Goal: Task Accomplishment & Management: Manage account settings

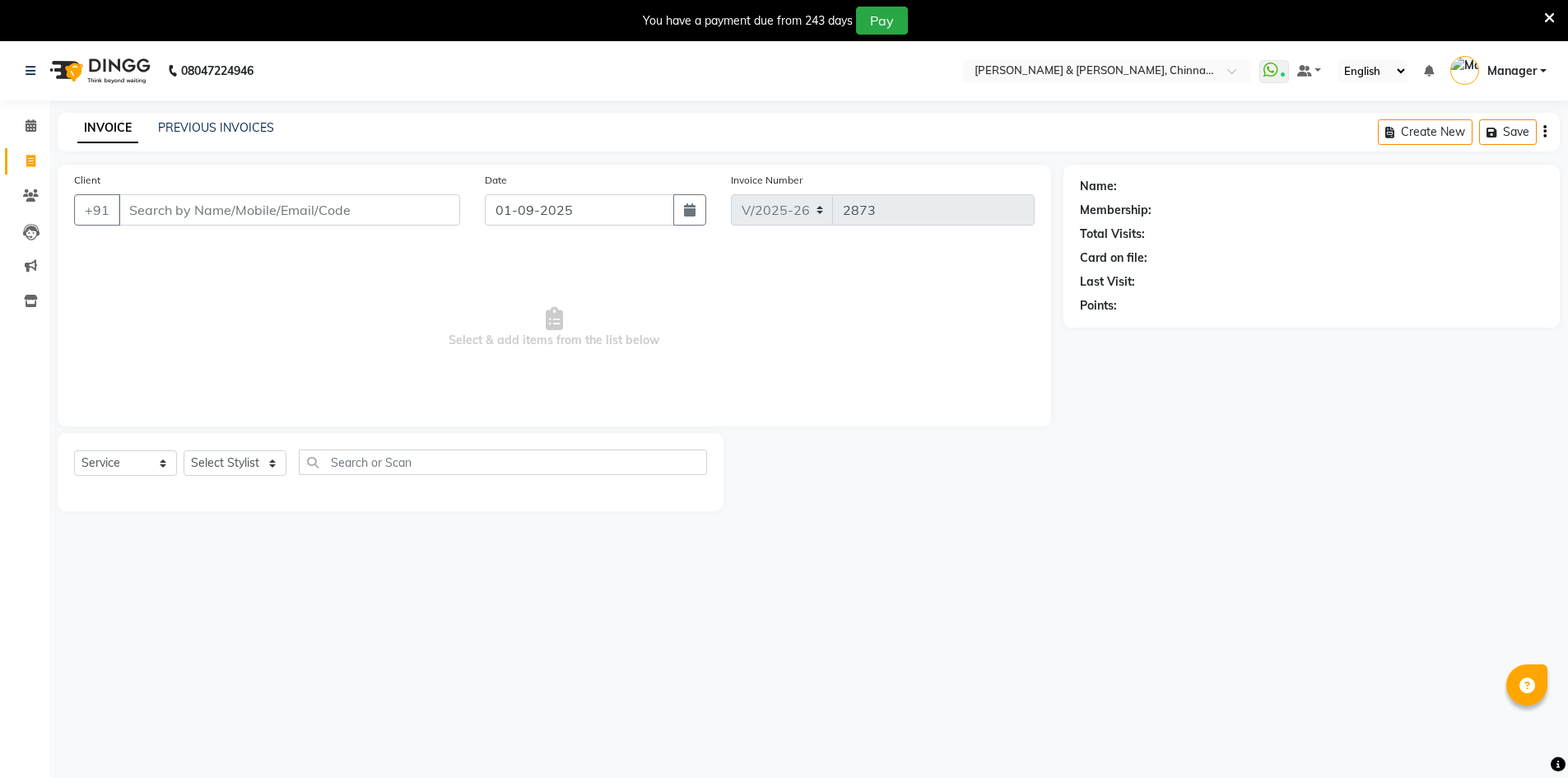
click at [200, 120] on link "PREVIOUS INVOICES" at bounding box center [216, 128] width 116 height 15
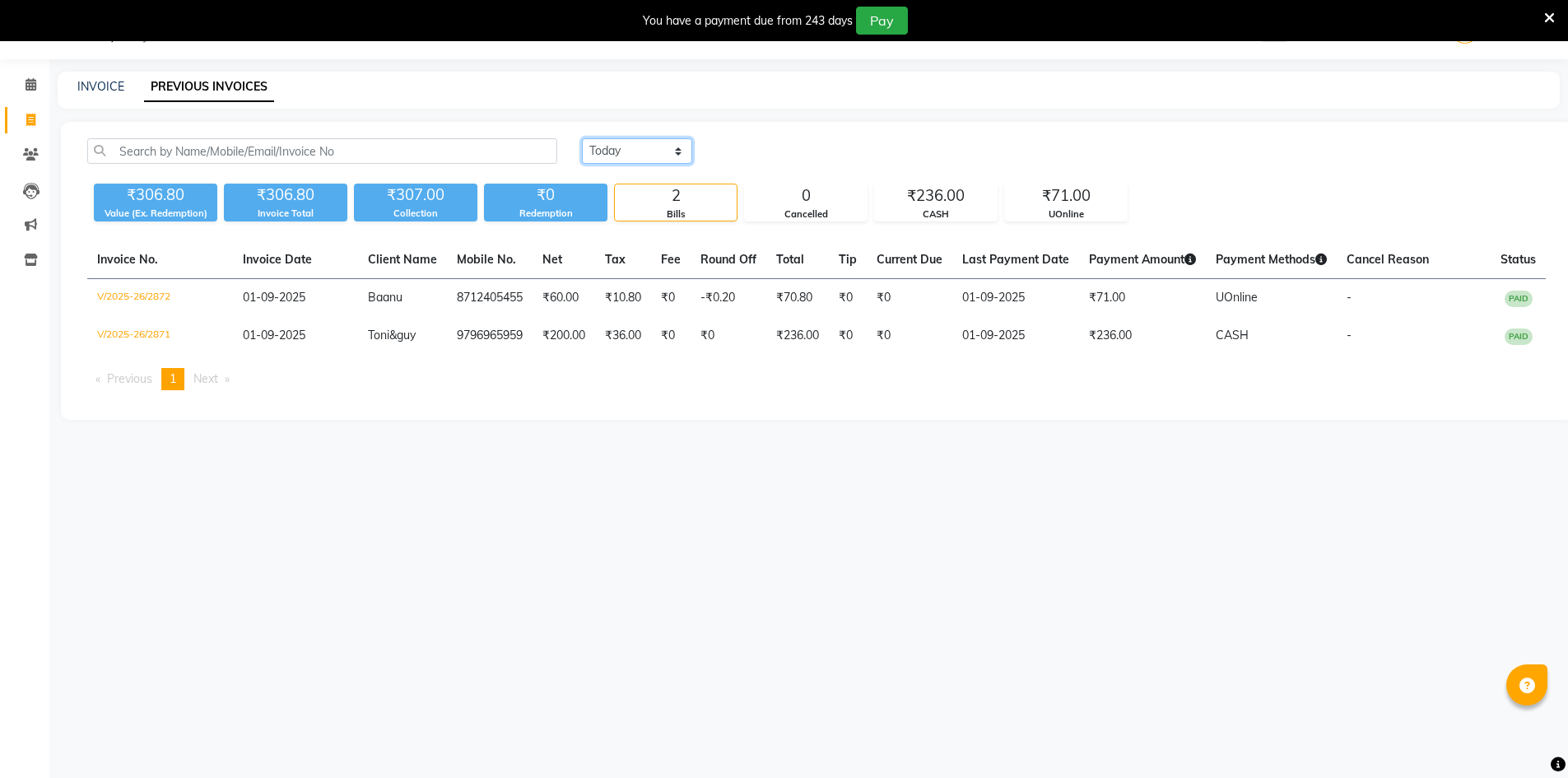
click at [659, 153] on select "[DATE] [DATE] Custom Range" at bounding box center [637, 150] width 110 height 25
click at [582, 138] on select "Today Yesterday Custom Range" at bounding box center [637, 150] width 110 height 25
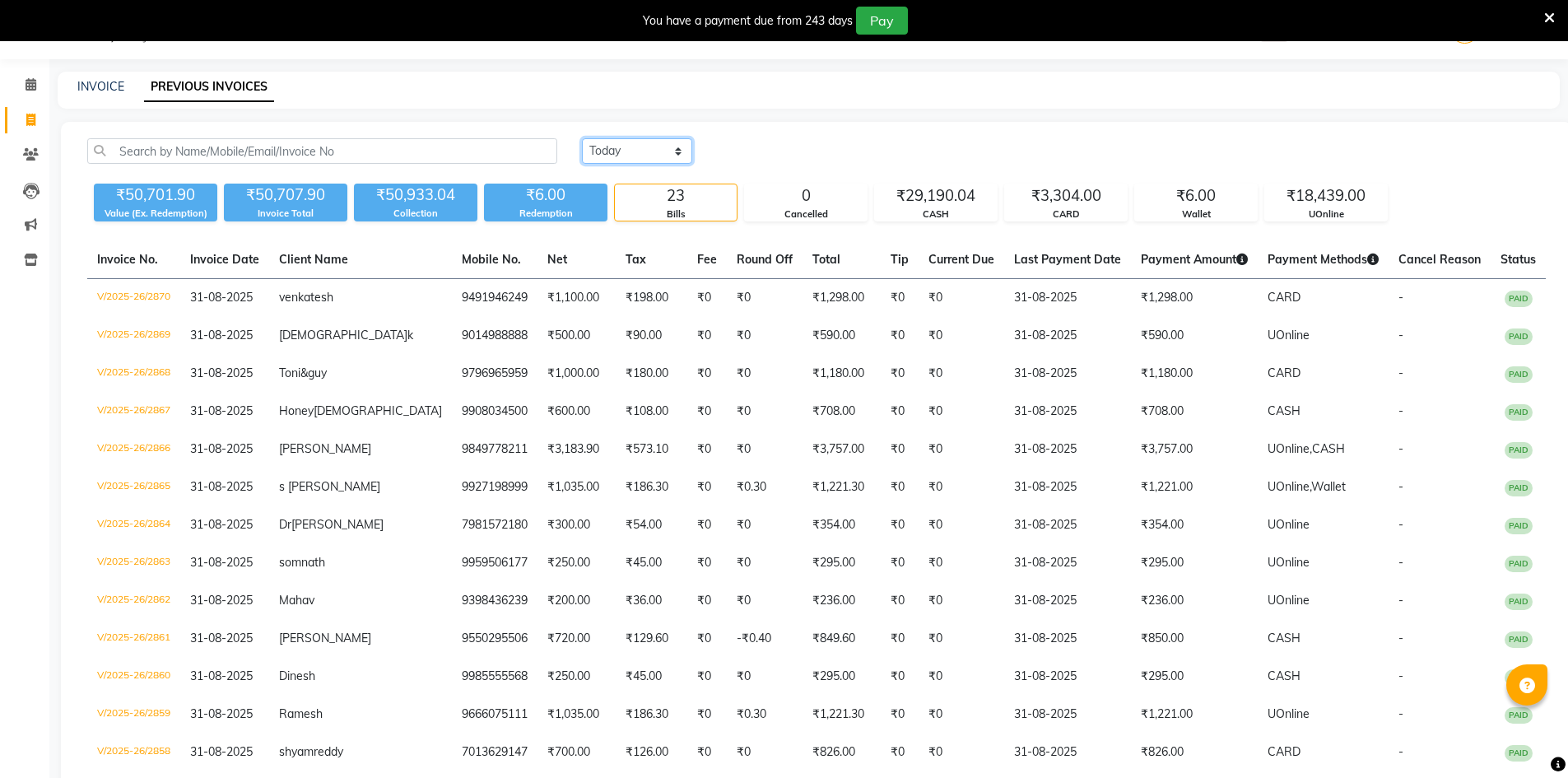
click at [661, 149] on select "Today Yesterday Custom Range" at bounding box center [637, 150] width 110 height 25
select select "range"
click at [582, 138] on select "Today Yesterday Custom Range" at bounding box center [637, 150] width 110 height 25
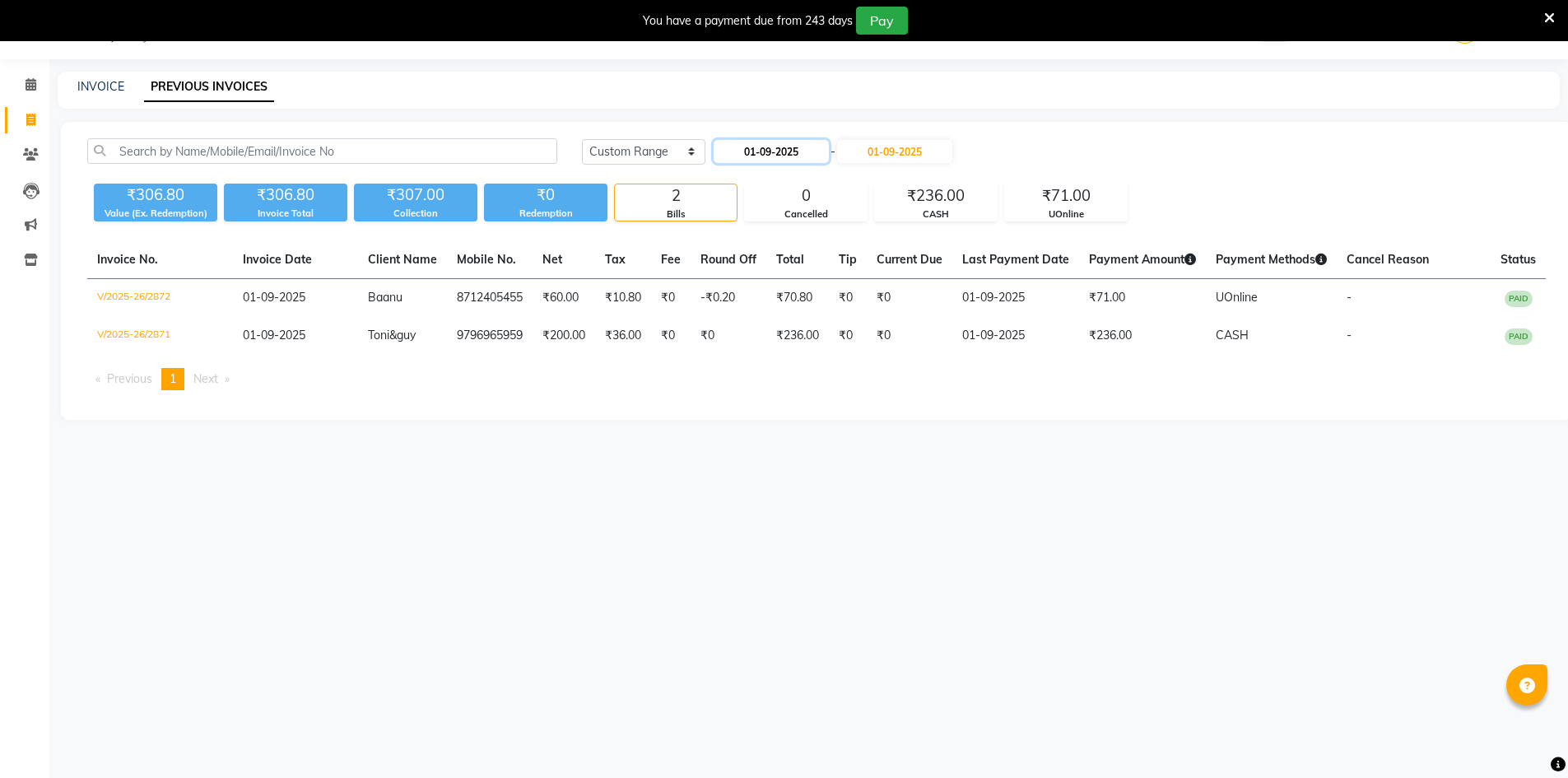
click at [795, 156] on input "01-09-2025" at bounding box center [770, 151] width 115 height 23
select select "9"
select select "2025"
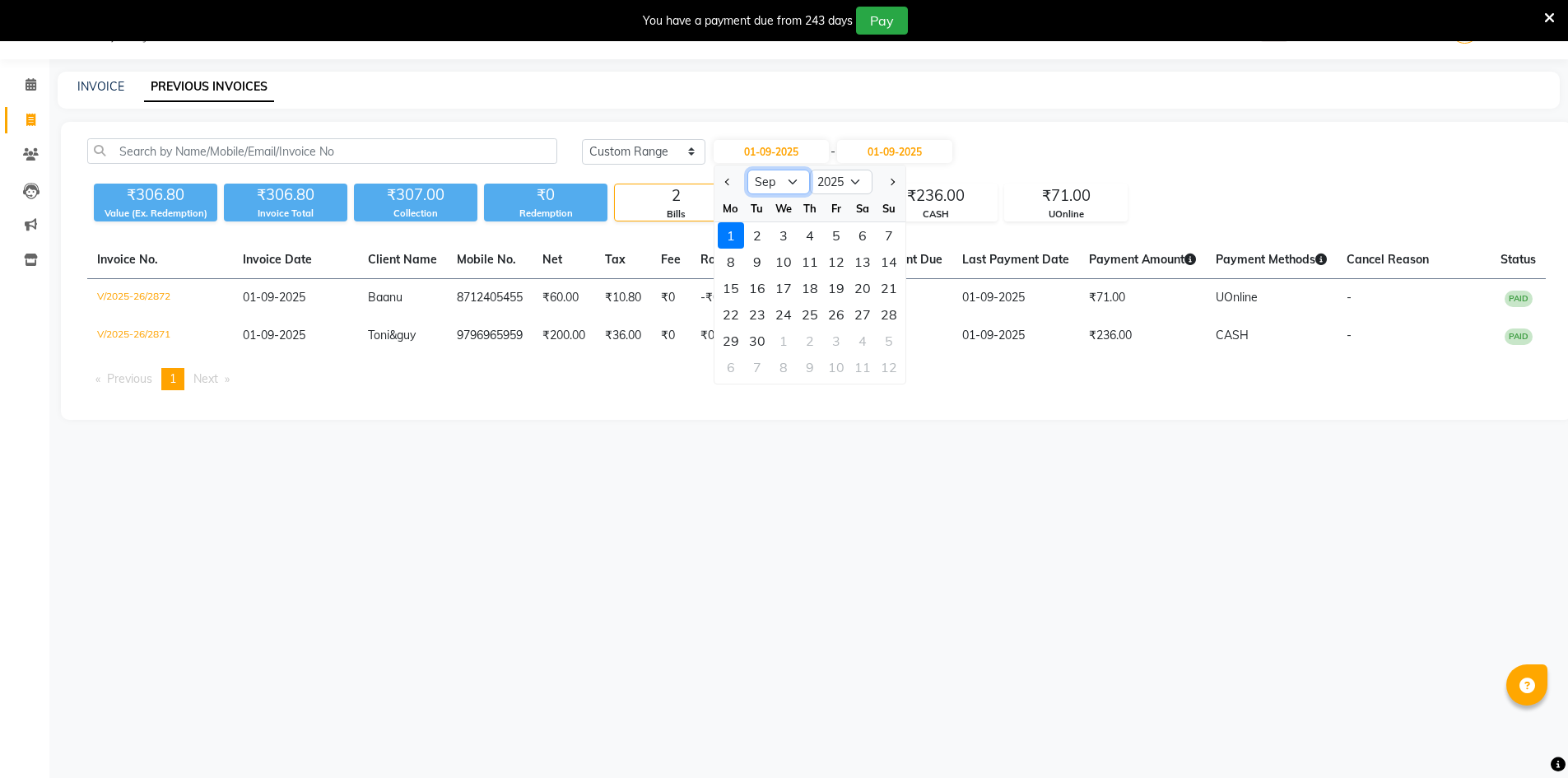
click at [764, 177] on select "Jan Feb Mar Apr May Jun Jul Aug Sep Oct Nov Dec" at bounding box center [778, 182] width 63 height 24
select select "8"
click at [747, 170] on select "Jan Feb Mar Apr May Jun Jul Aug Sep Oct Nov Dec" at bounding box center [778, 182] width 63 height 24
click at [871, 330] on div "30" at bounding box center [862, 341] width 26 height 26
type input "30-08-2025"
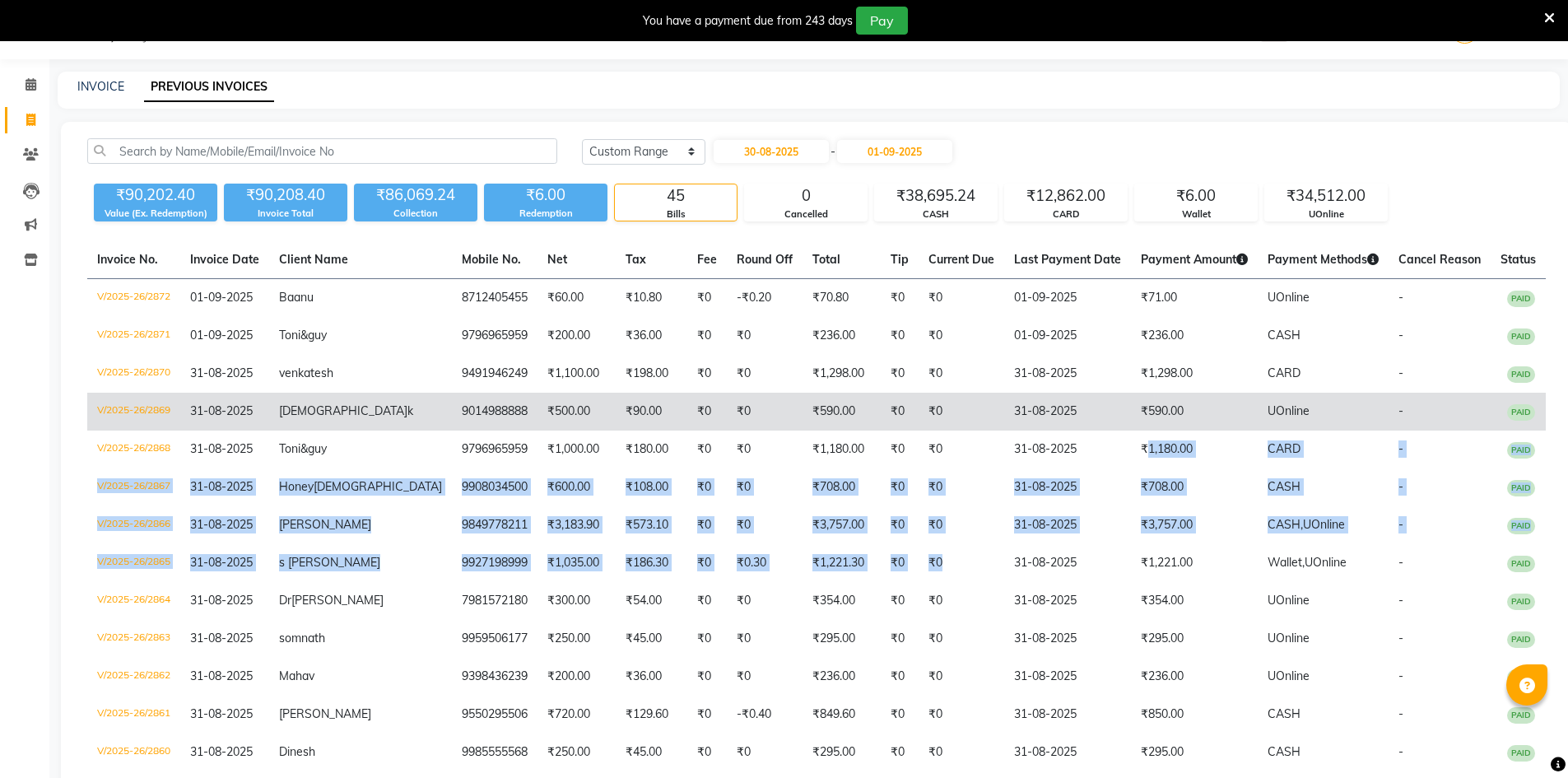
drag, startPoint x: 950, startPoint y: 561, endPoint x: 1200, endPoint y: 417, distance: 288.5
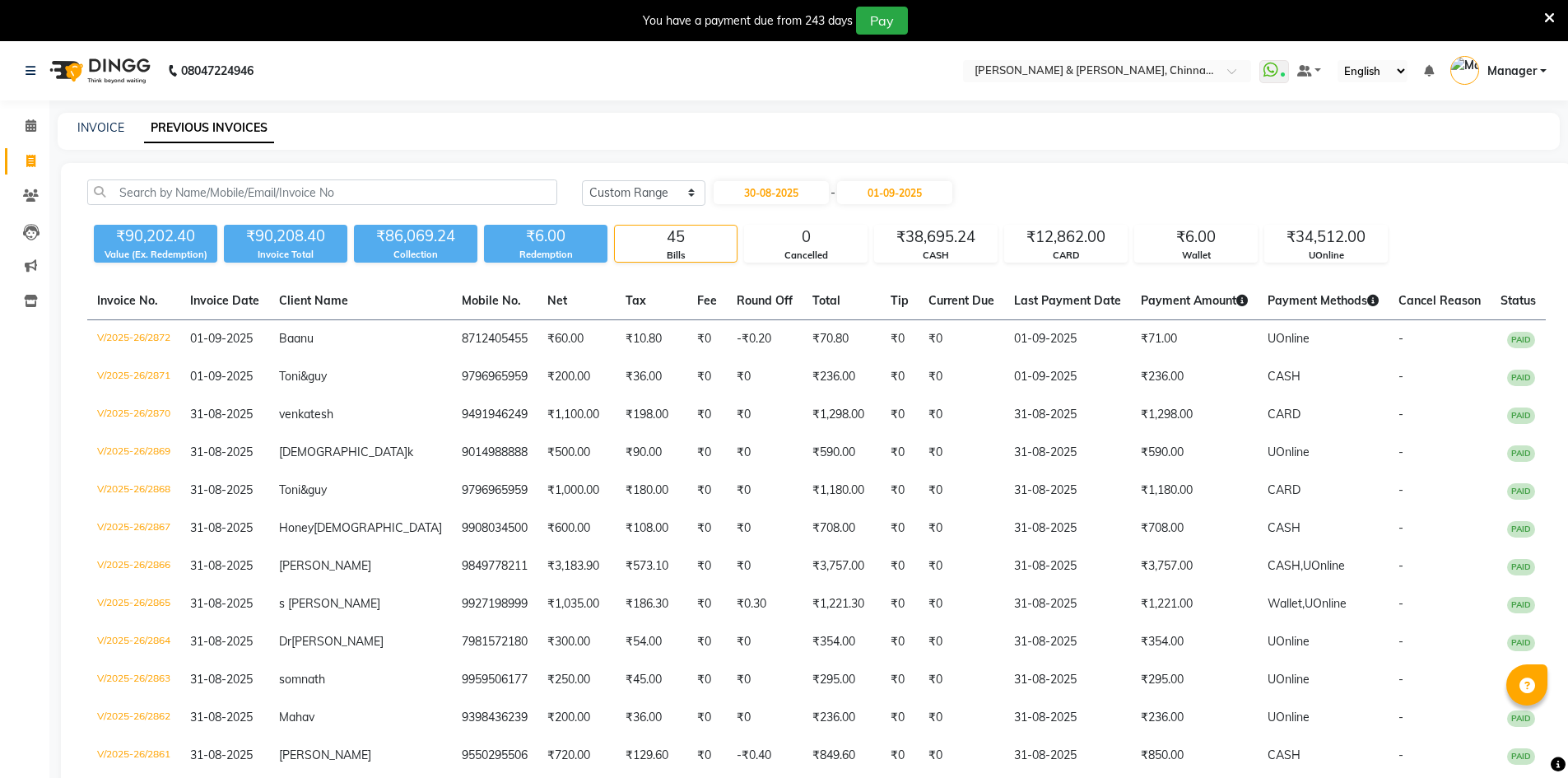
click at [1404, 200] on div "Today Yesterday Custom Range 30-08-2025 - 01-09-2025" at bounding box center [1064, 192] width 964 height 26
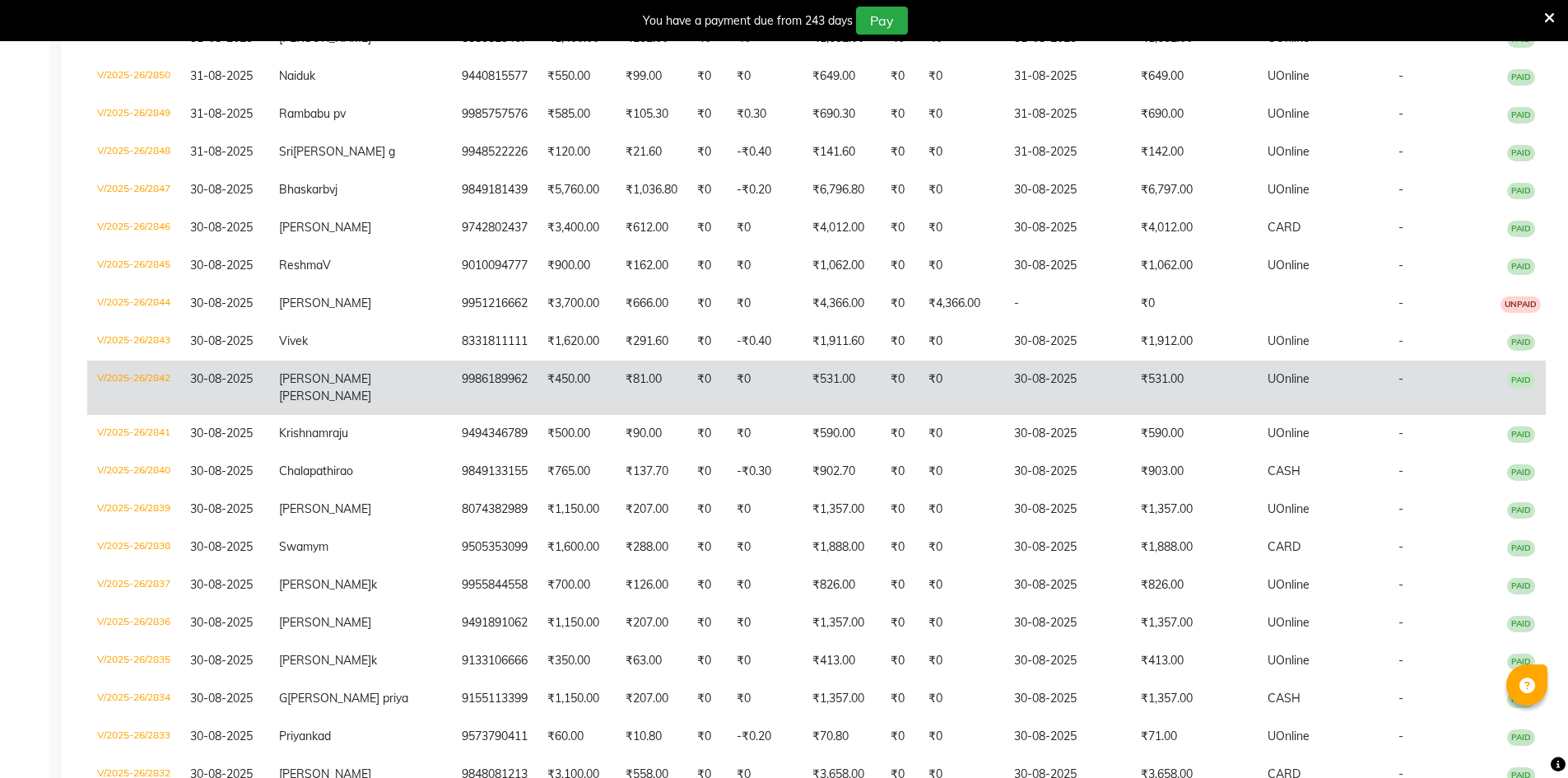
scroll to position [1153, 0]
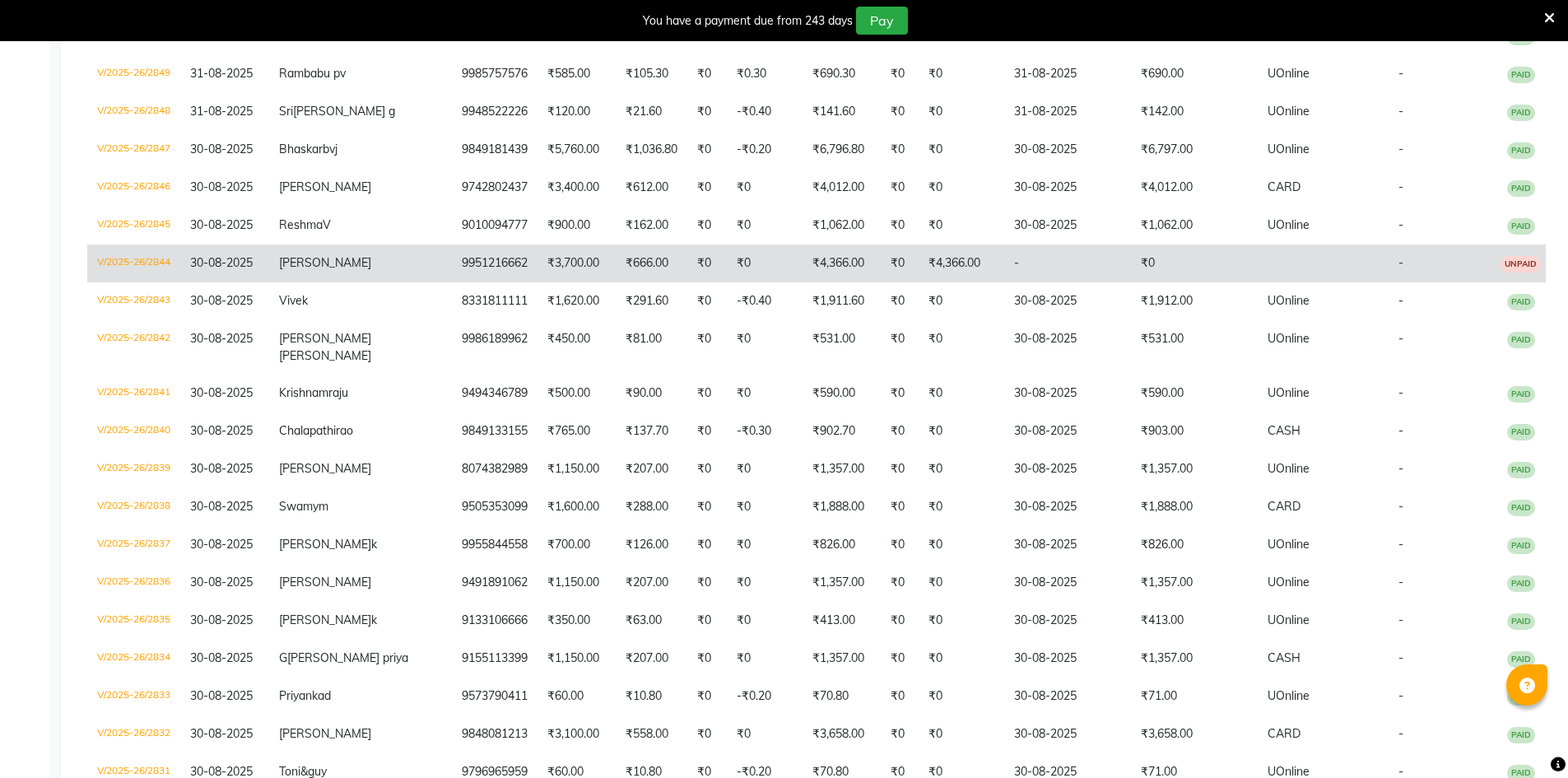
click at [1174, 276] on td "₹0" at bounding box center [1194, 263] width 127 height 38
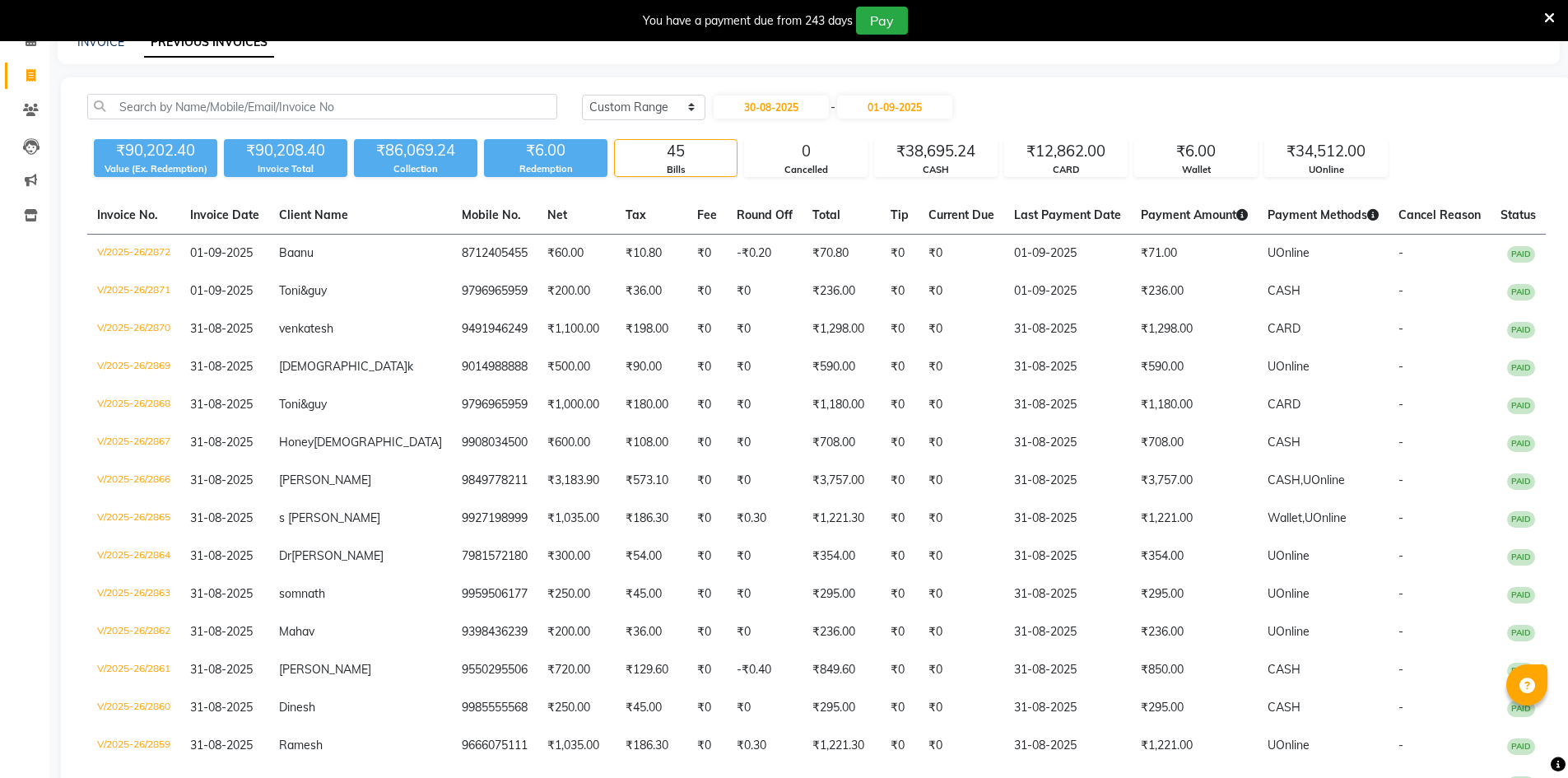
scroll to position [0, 0]
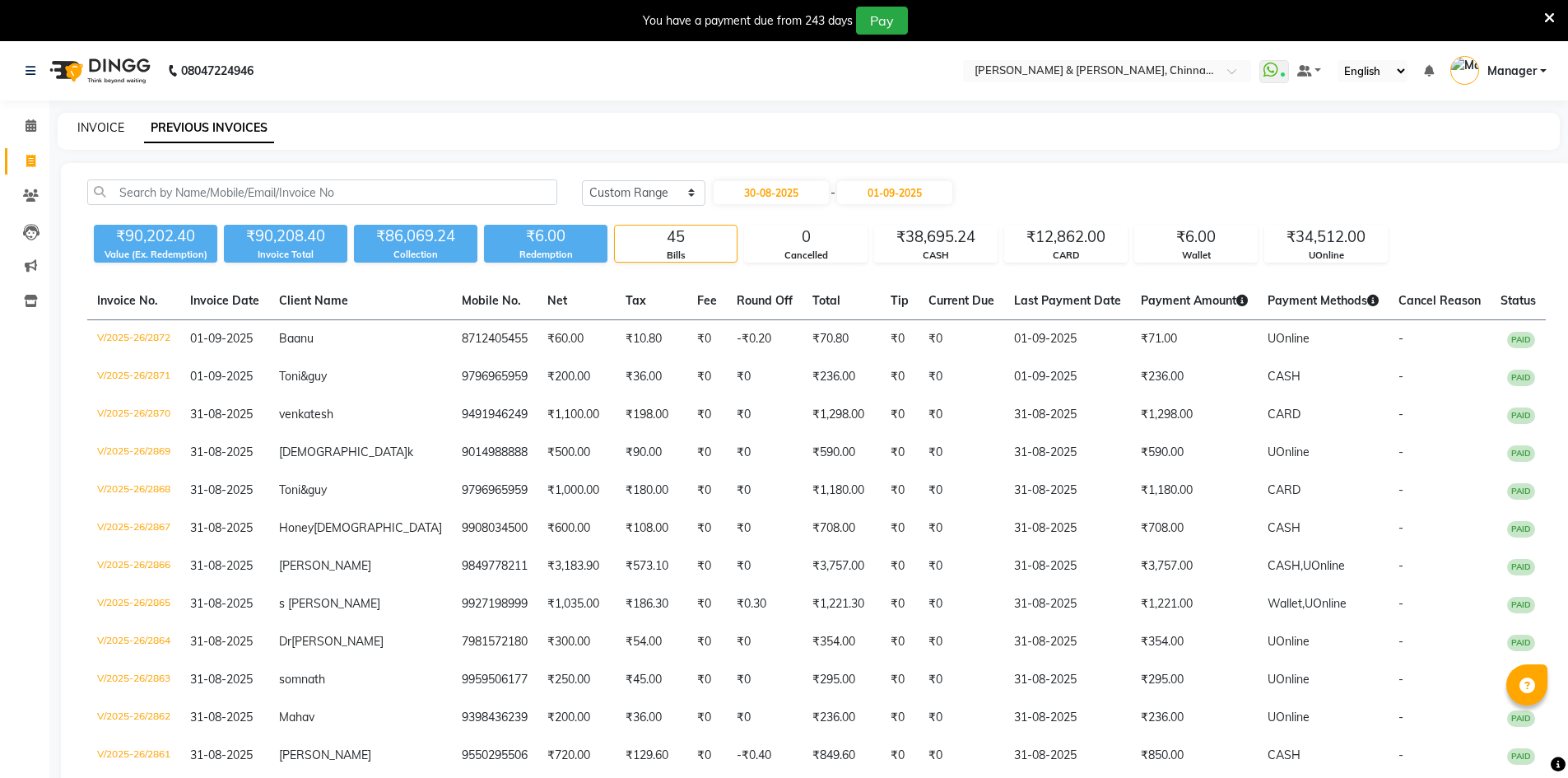
click at [119, 130] on link "INVOICE" at bounding box center [101, 128] width 47 height 15
select select "service"
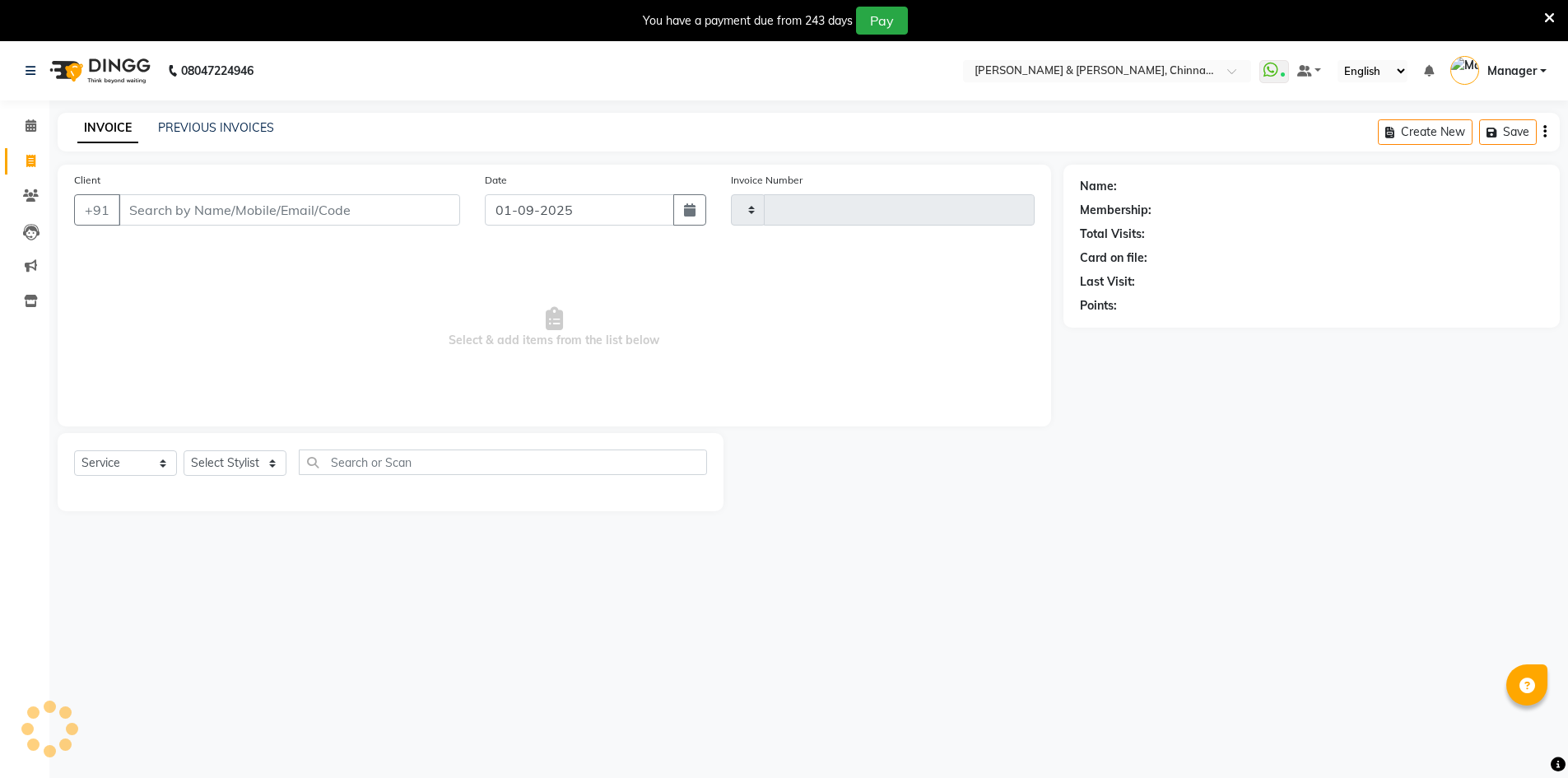
scroll to position [41, 0]
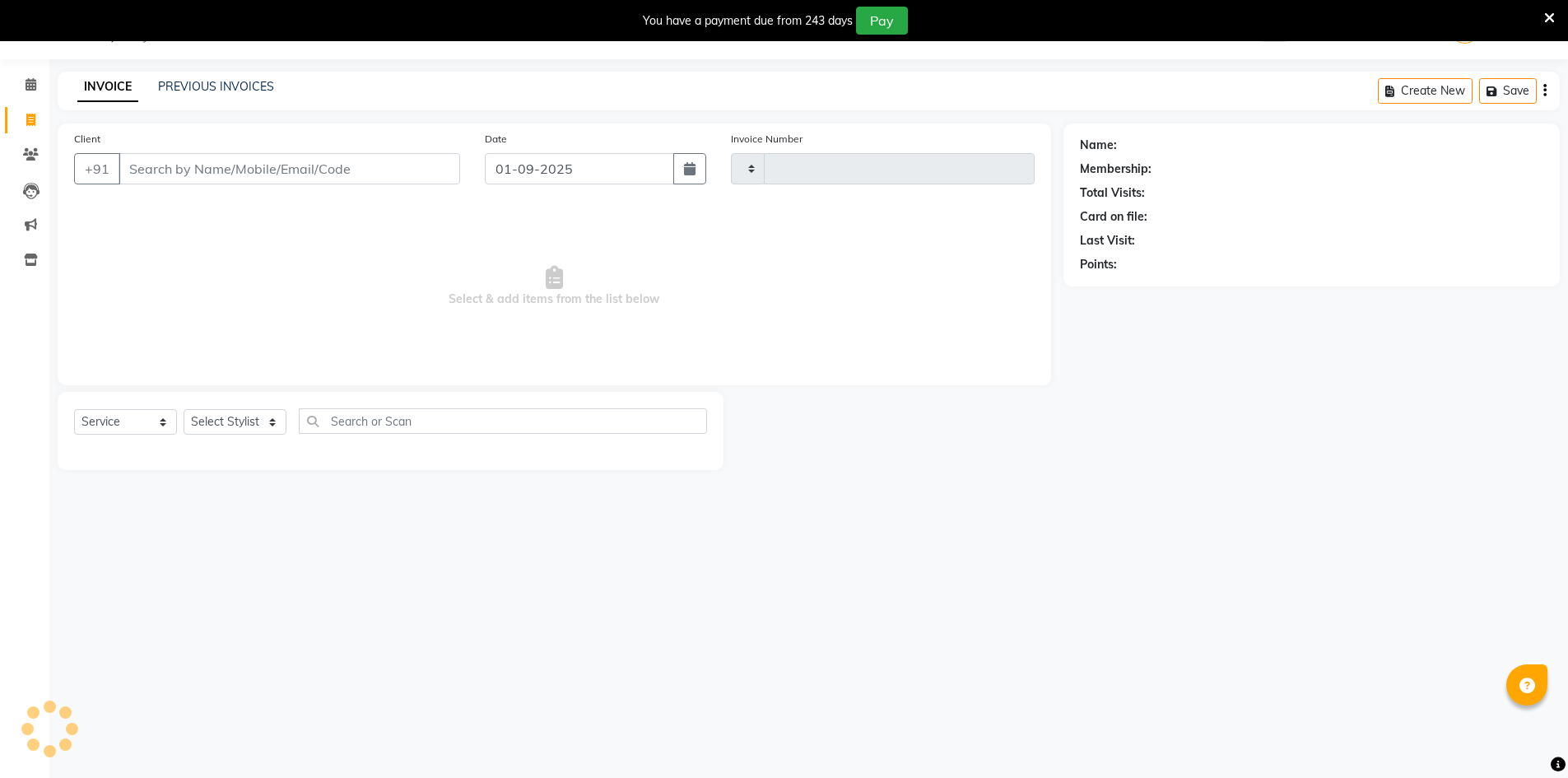
type input "2873"
select select "7388"
click at [246, 87] on link "PREVIOUS INVOICES" at bounding box center [216, 87] width 116 height 15
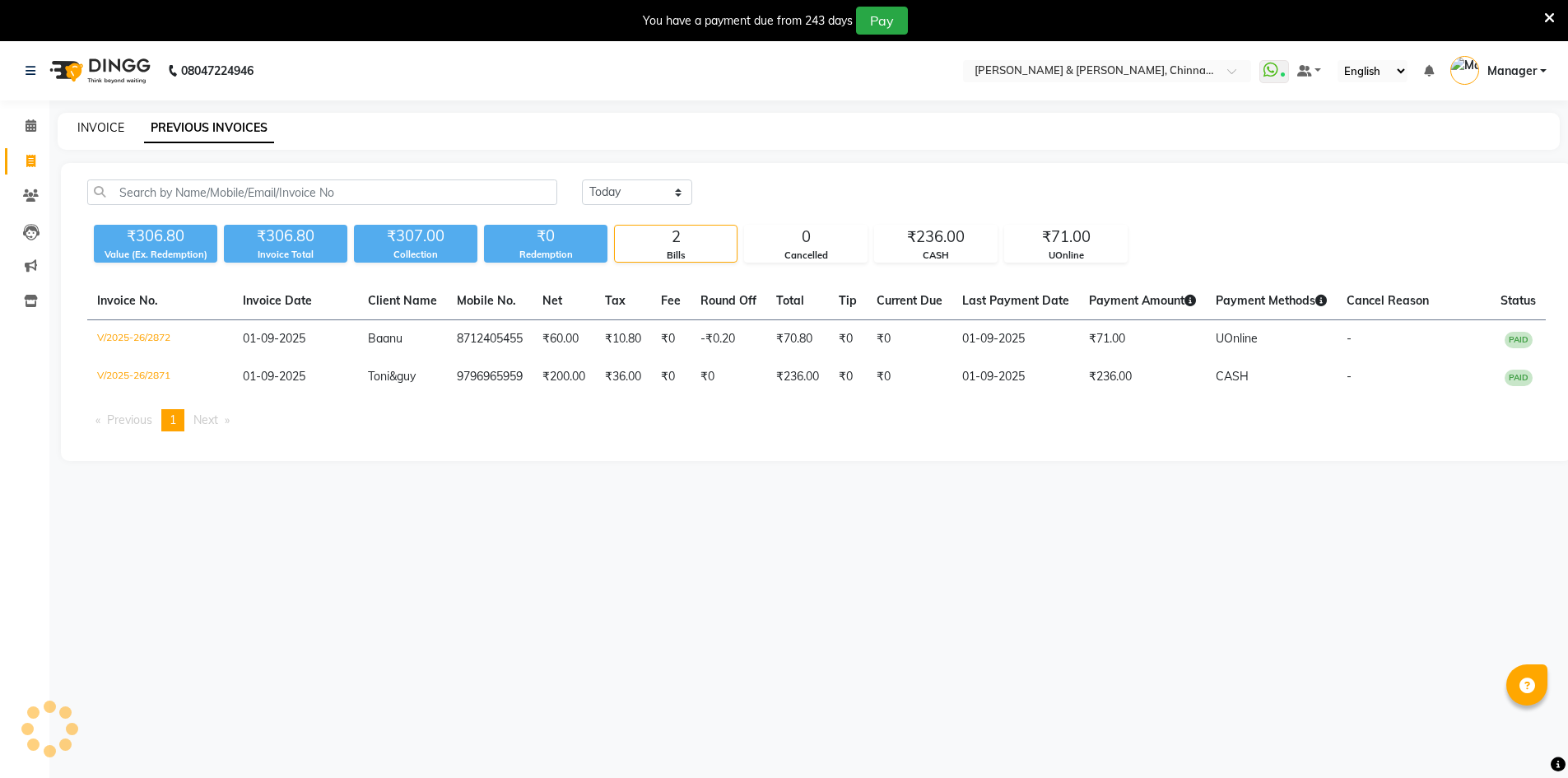
click at [104, 121] on link "INVOICE" at bounding box center [101, 128] width 47 height 15
select select "service"
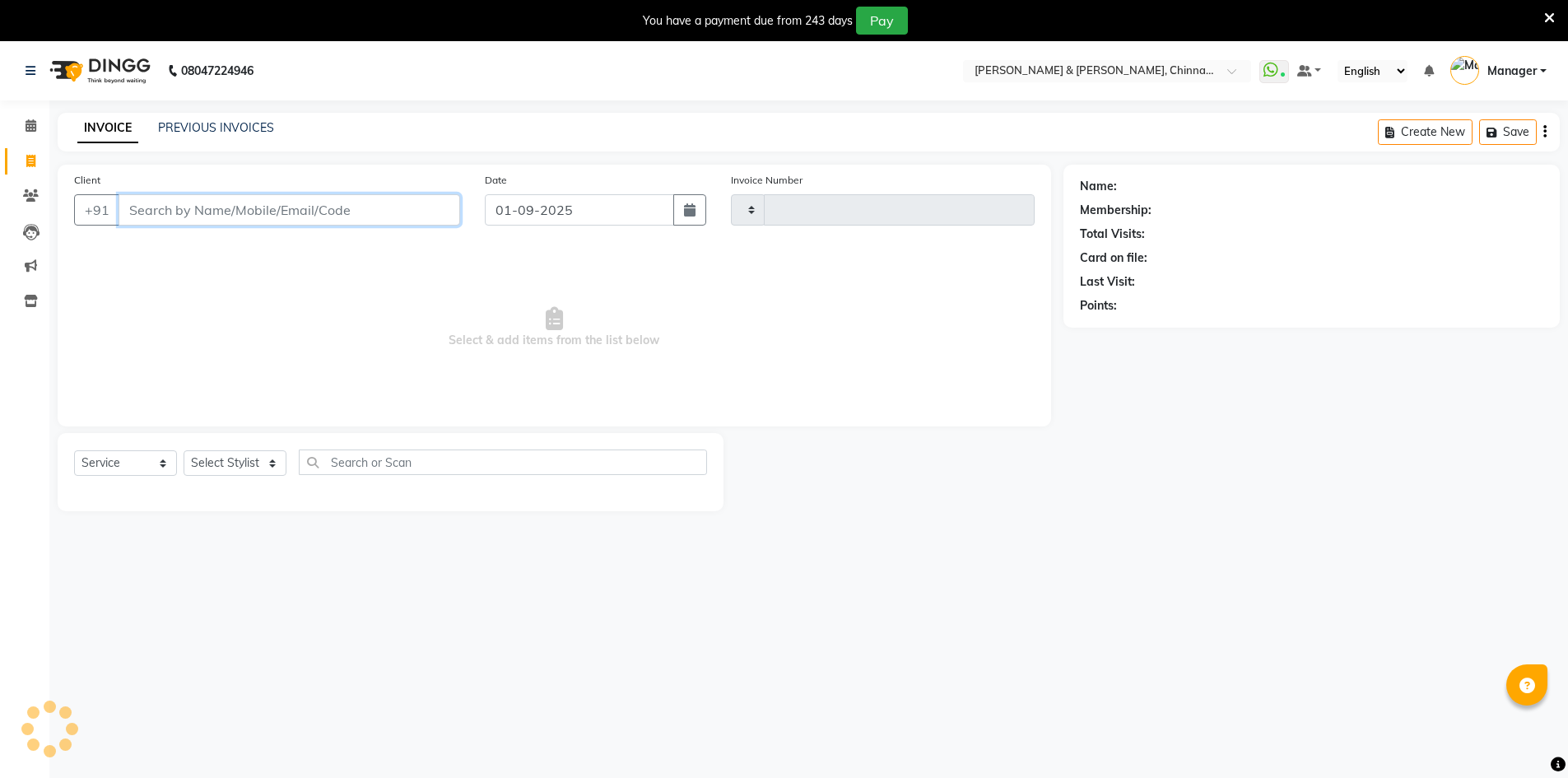
type input "2873"
select select "7388"
click at [247, 124] on link "PREVIOUS INVOICES" at bounding box center [216, 128] width 116 height 15
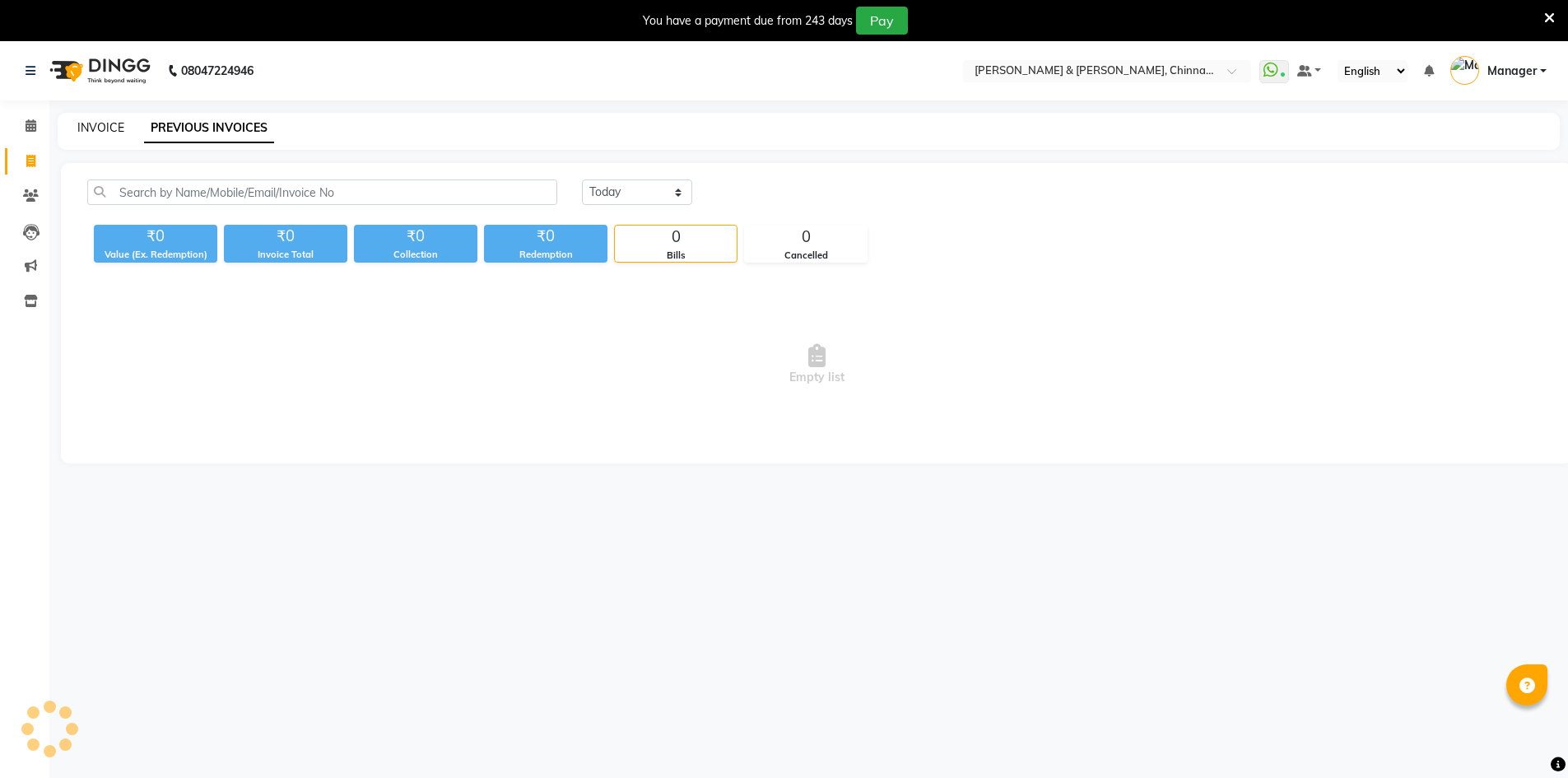
click at [101, 124] on link "INVOICE" at bounding box center [101, 128] width 47 height 15
select select "service"
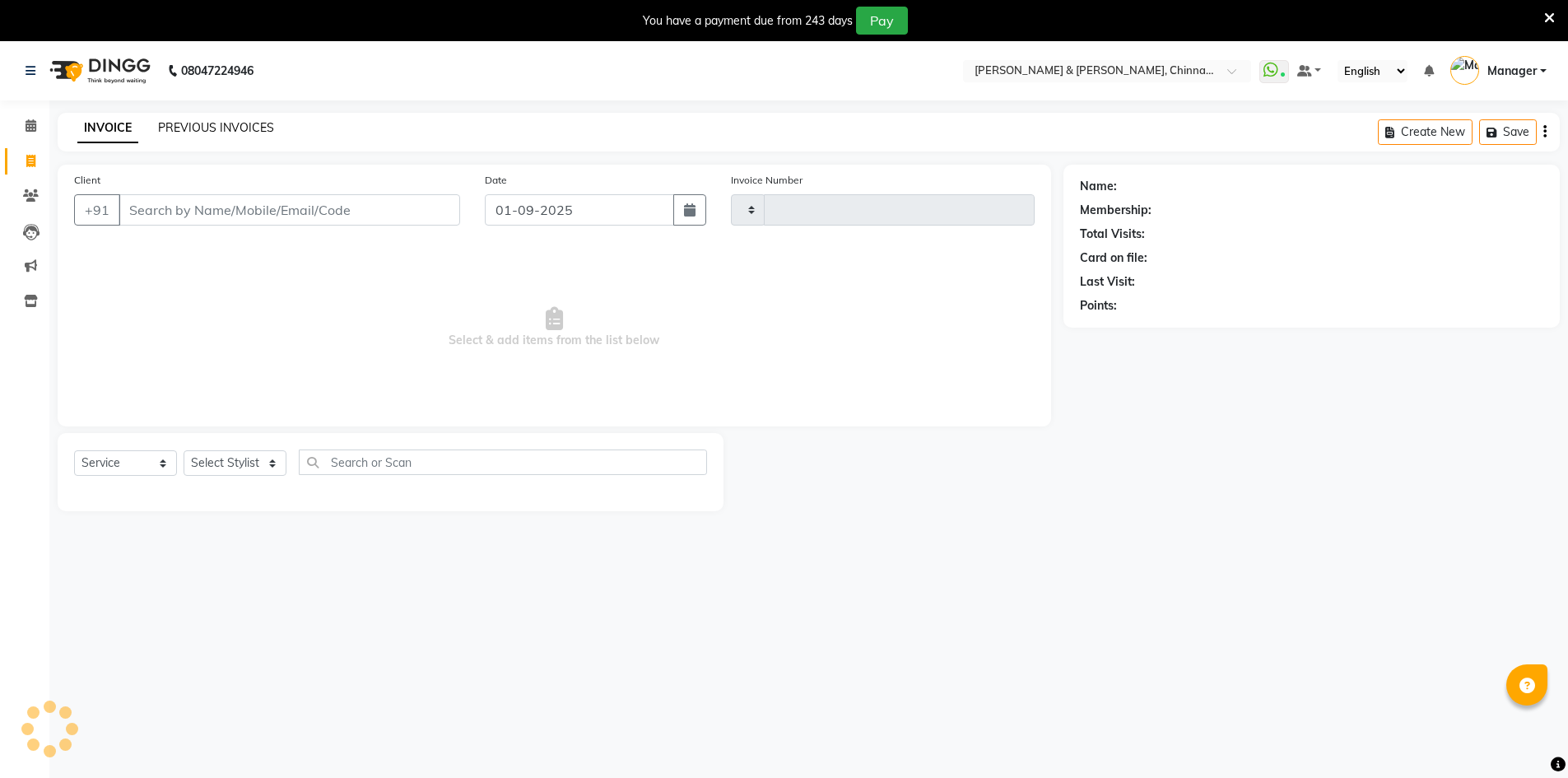
click at [212, 133] on link "PREVIOUS INVOICES" at bounding box center [216, 128] width 116 height 15
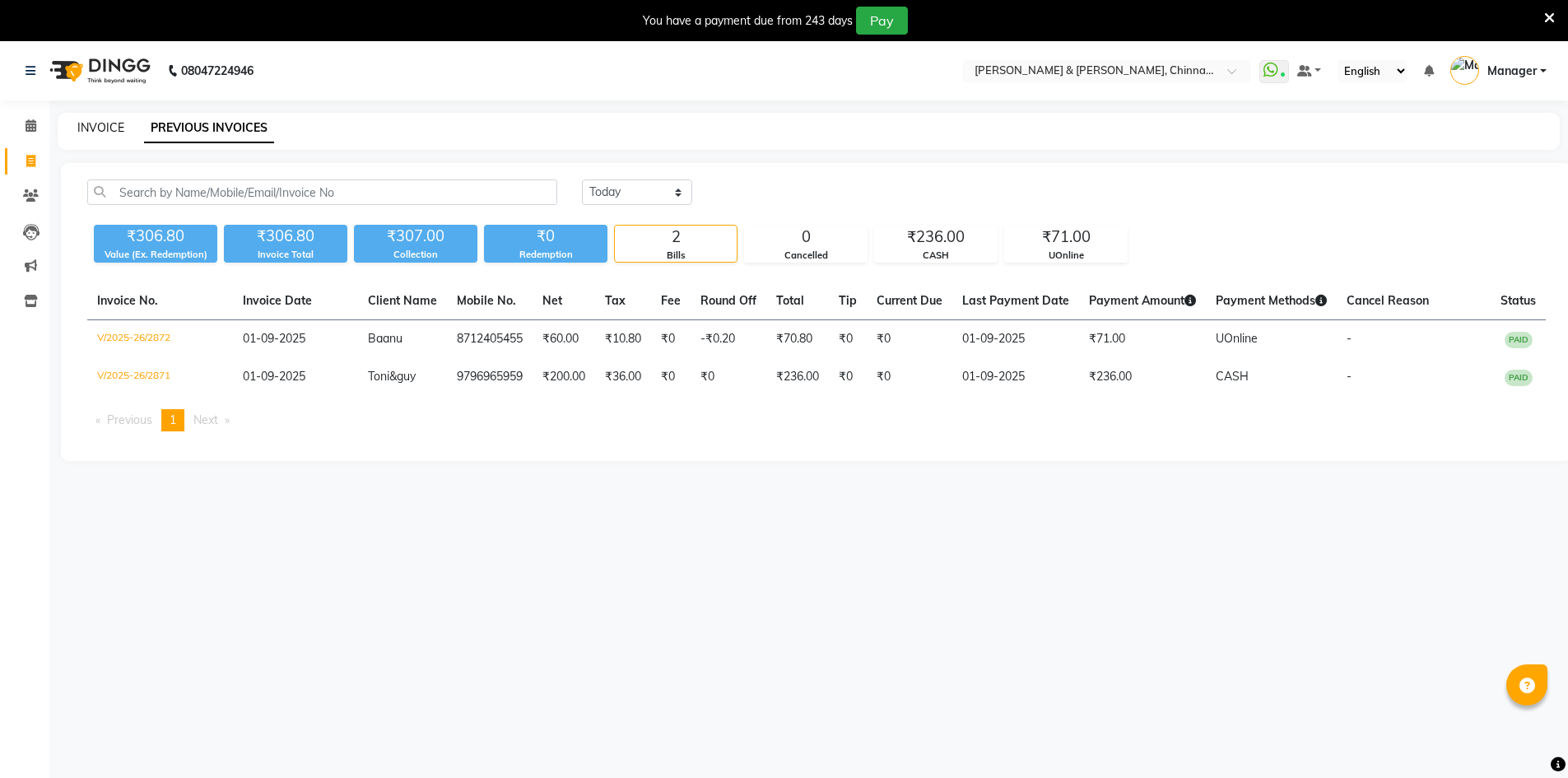
click at [106, 126] on link "INVOICE" at bounding box center [101, 128] width 47 height 15
select select "7388"
select select "service"
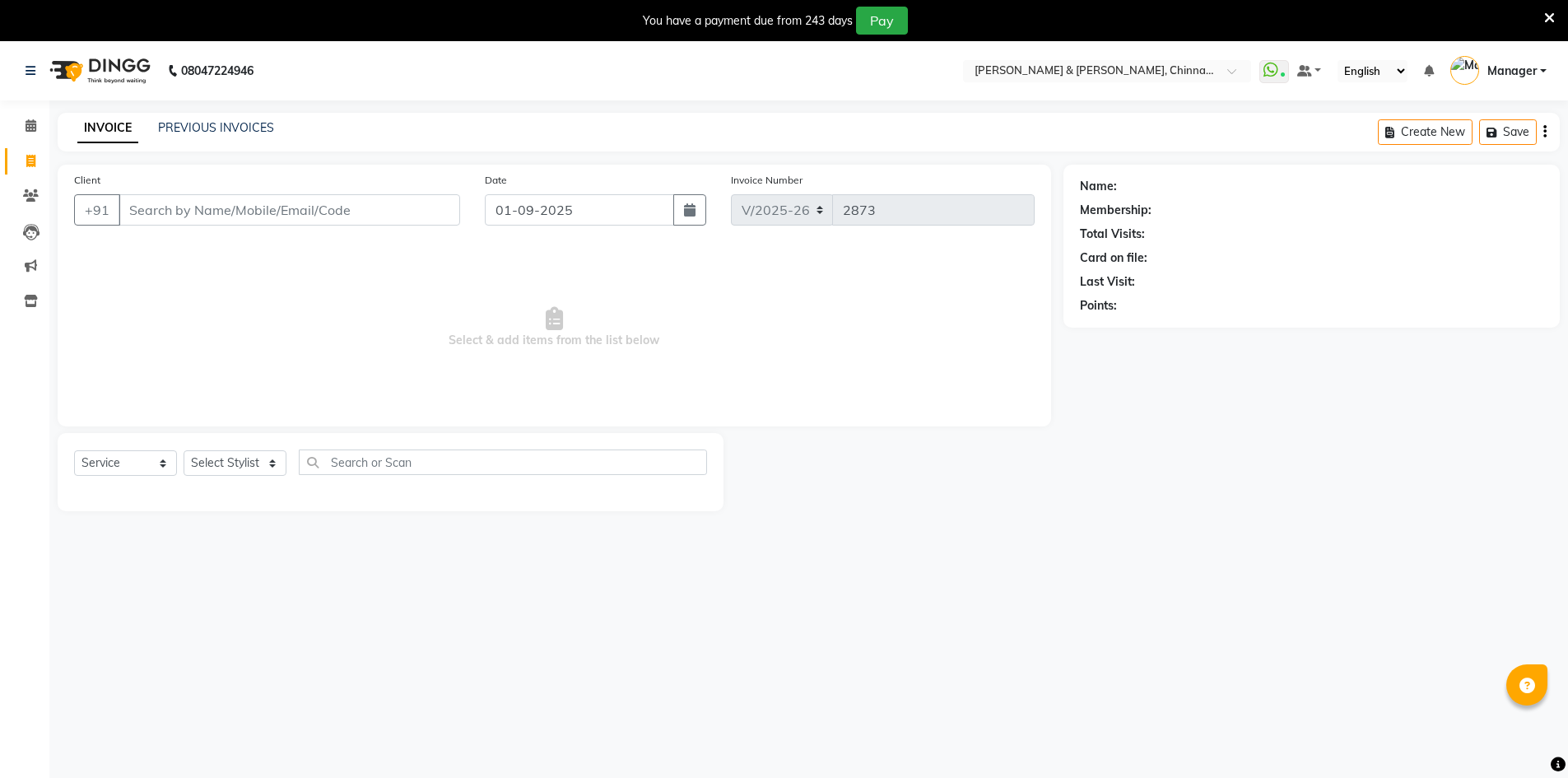
click at [336, 88] on nav "08047224946 Select Location × Toni & Guy, Chinnamiram WhatsApp Status ✕ Status:…" at bounding box center [784, 70] width 1568 height 59
click at [208, 122] on link "PREVIOUS INVOICES" at bounding box center [216, 128] width 116 height 15
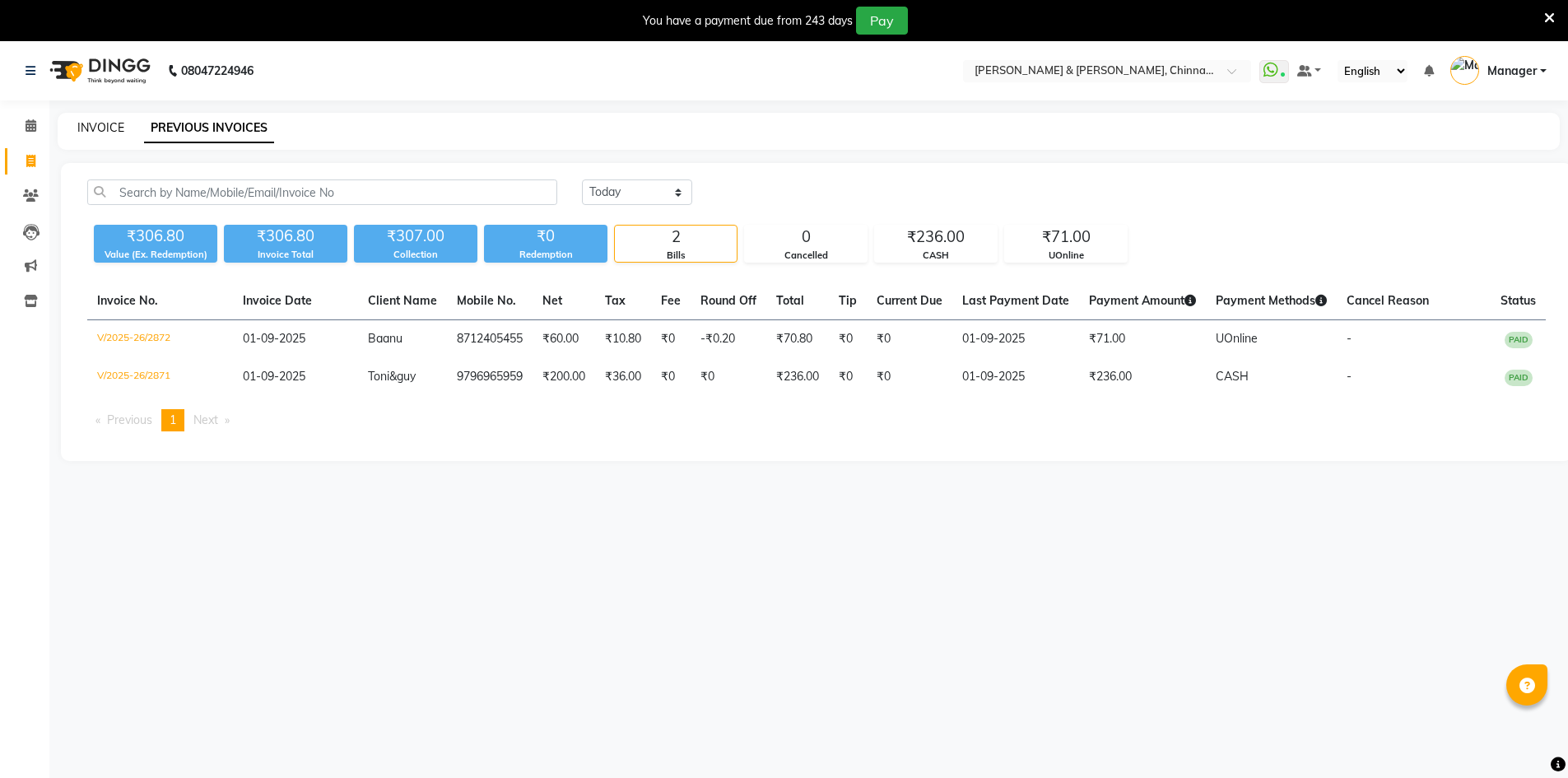
click at [107, 124] on link "INVOICE" at bounding box center [101, 128] width 47 height 15
select select "service"
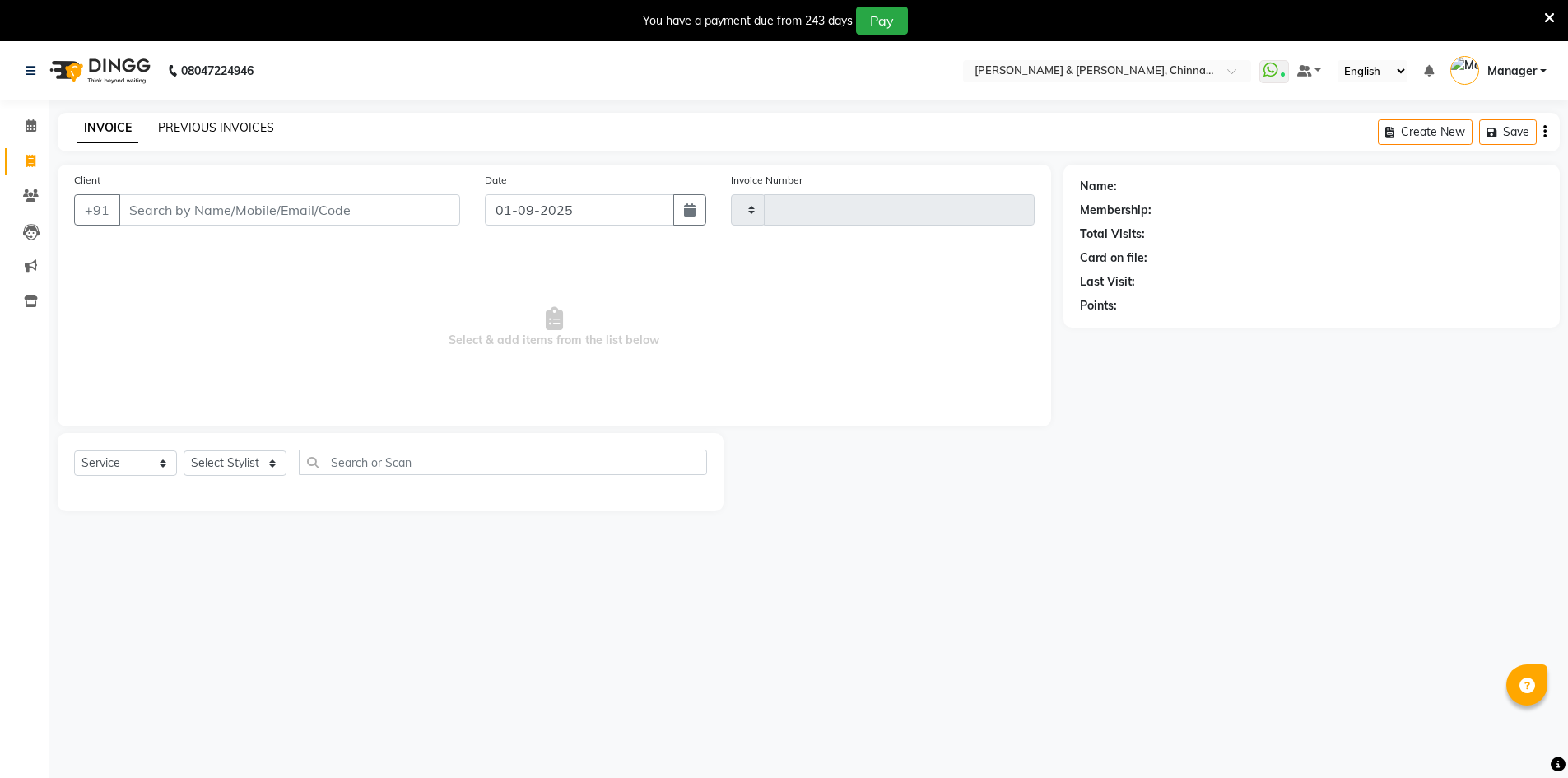
type input "2873"
select select "7388"
click at [185, 128] on link "PREVIOUS INVOICES" at bounding box center [216, 128] width 116 height 15
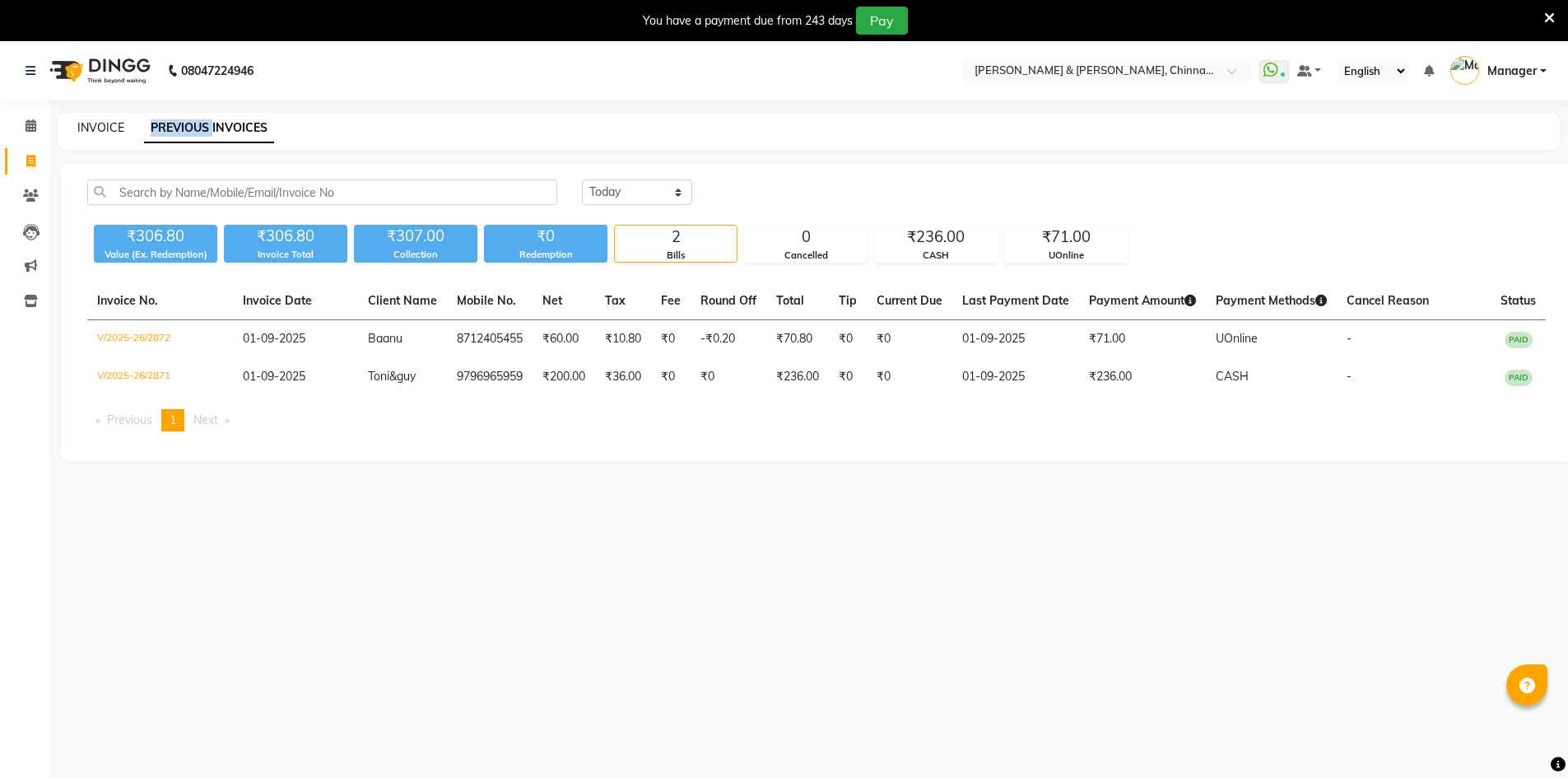
click at [113, 127] on link "INVOICE" at bounding box center [101, 128] width 47 height 15
select select "service"
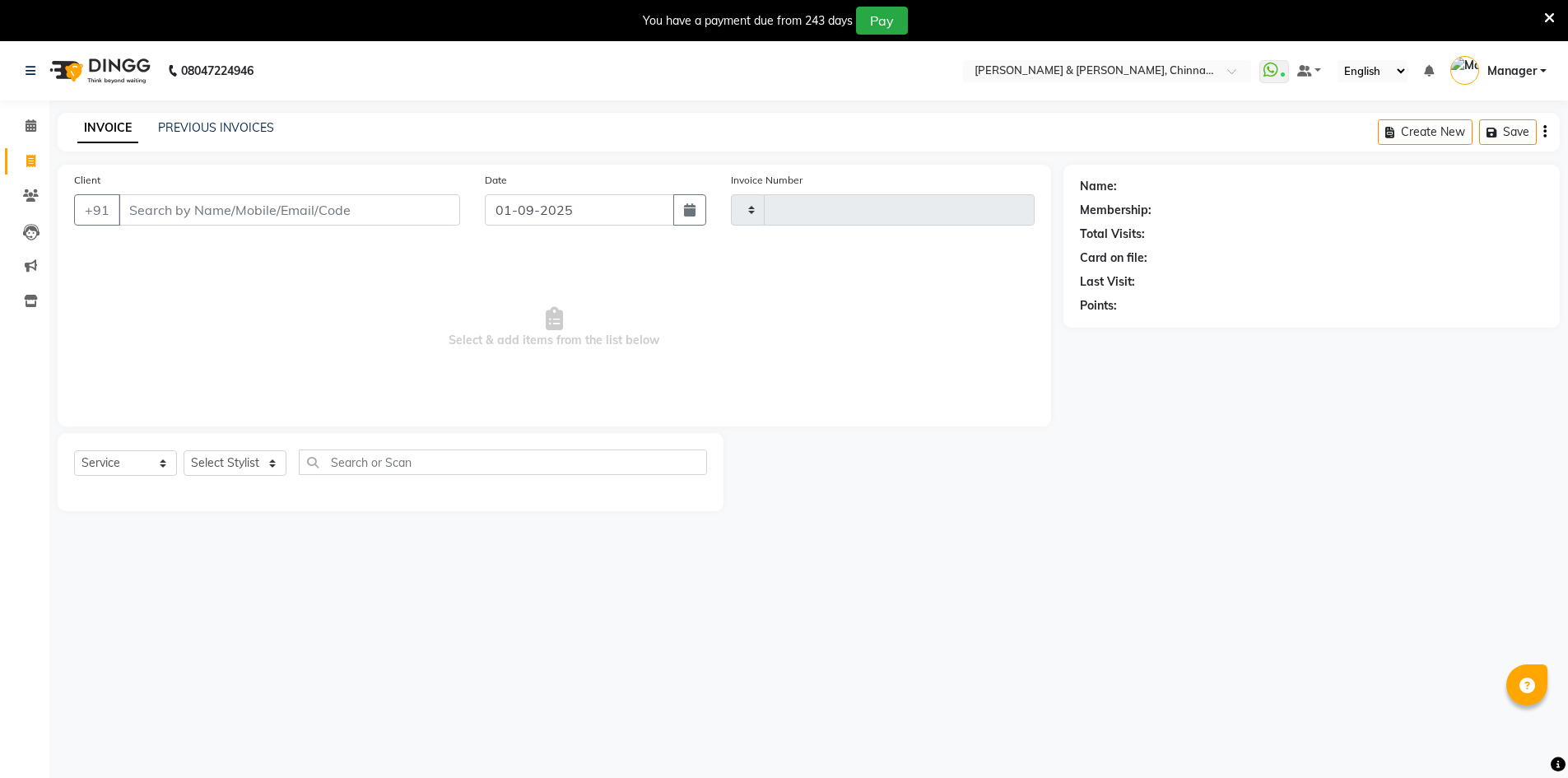
type input "2873"
select select "7388"
click at [204, 120] on div "PREVIOUS INVOICES" at bounding box center [216, 128] width 116 height 18
click at [205, 125] on link "PREVIOUS INVOICES" at bounding box center [216, 128] width 116 height 15
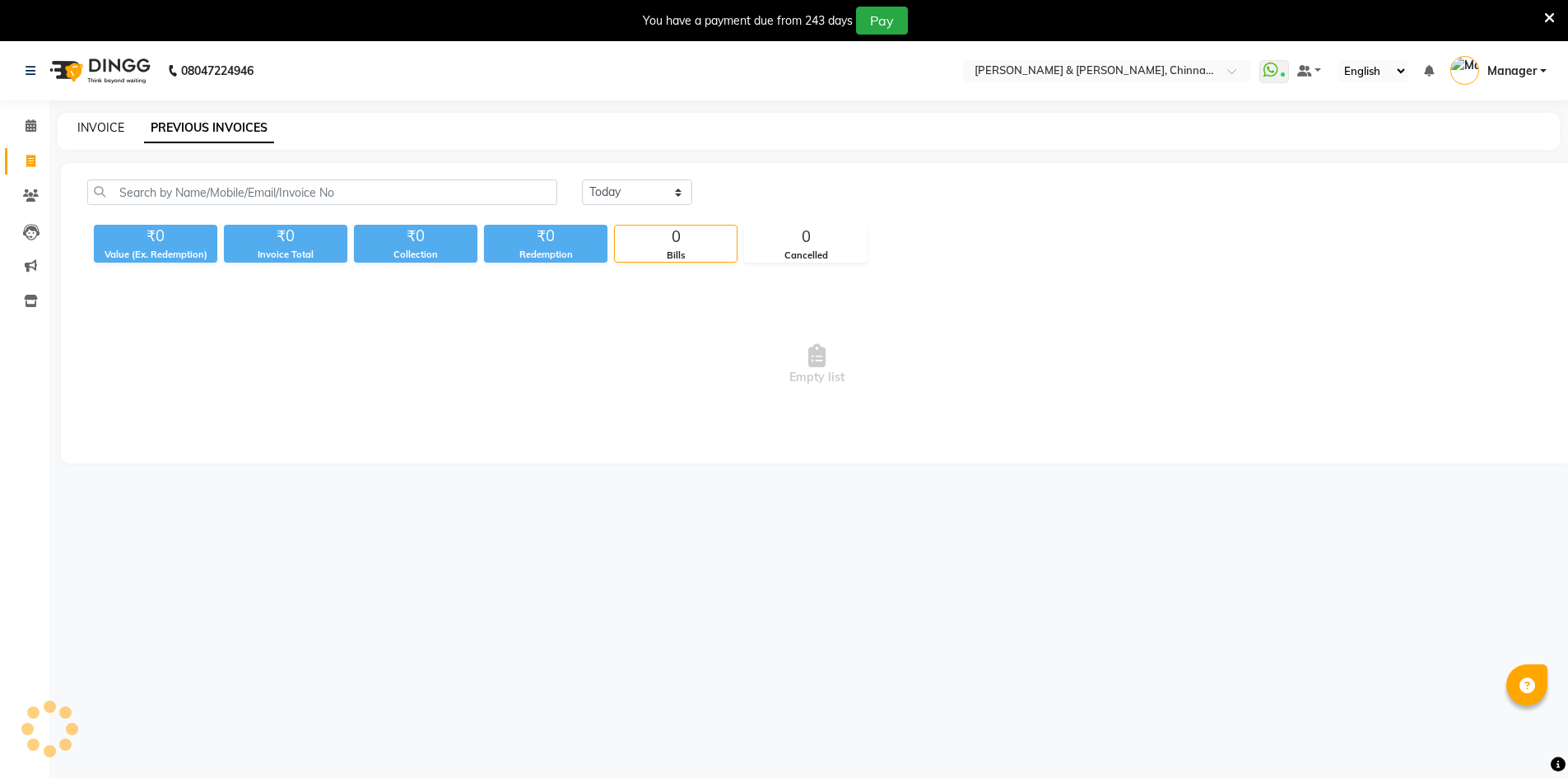
click at [116, 121] on link "INVOICE" at bounding box center [101, 128] width 47 height 15
select select "service"
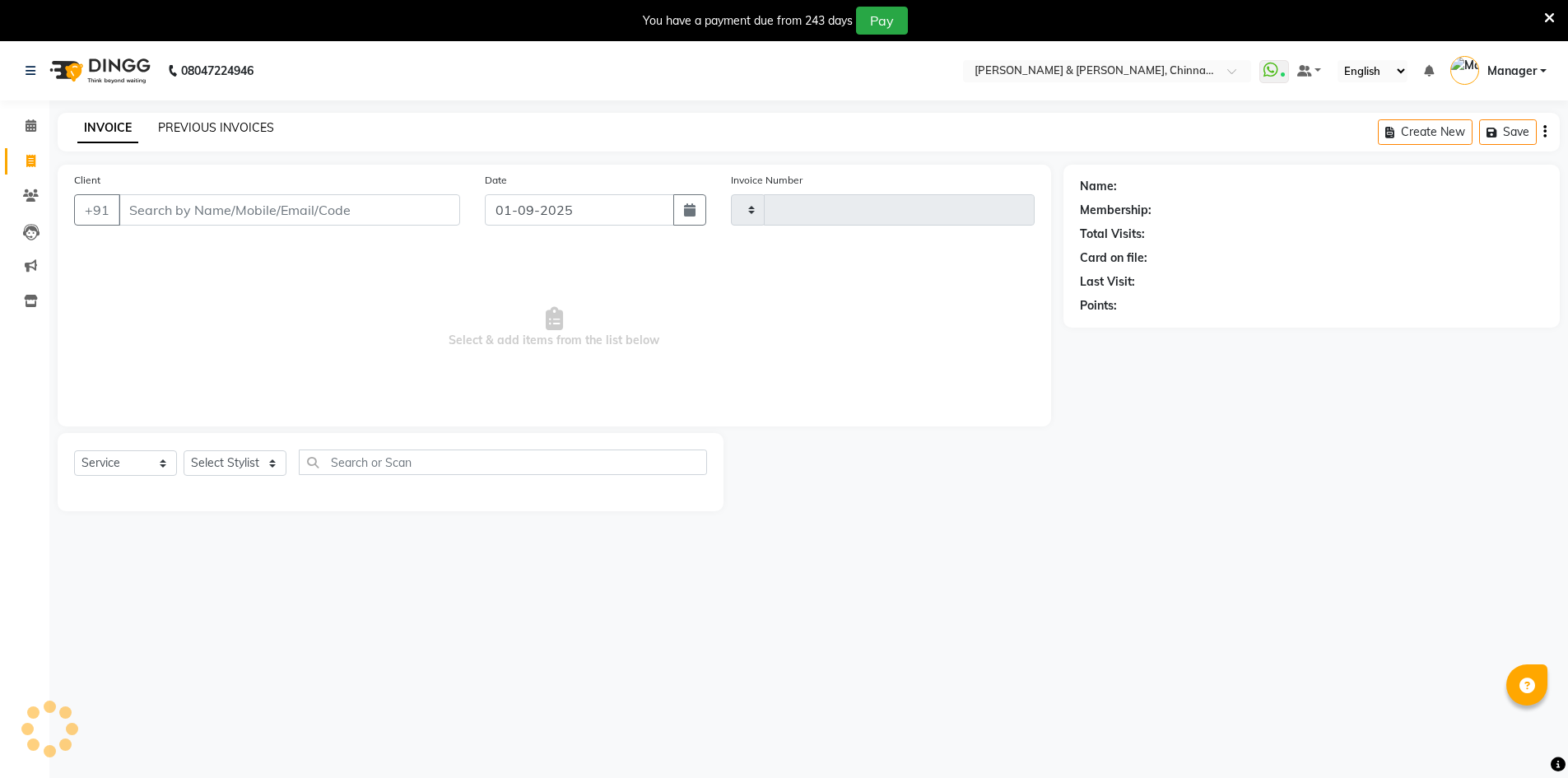
click at [230, 120] on link "PREVIOUS INVOICES" at bounding box center [216, 128] width 116 height 15
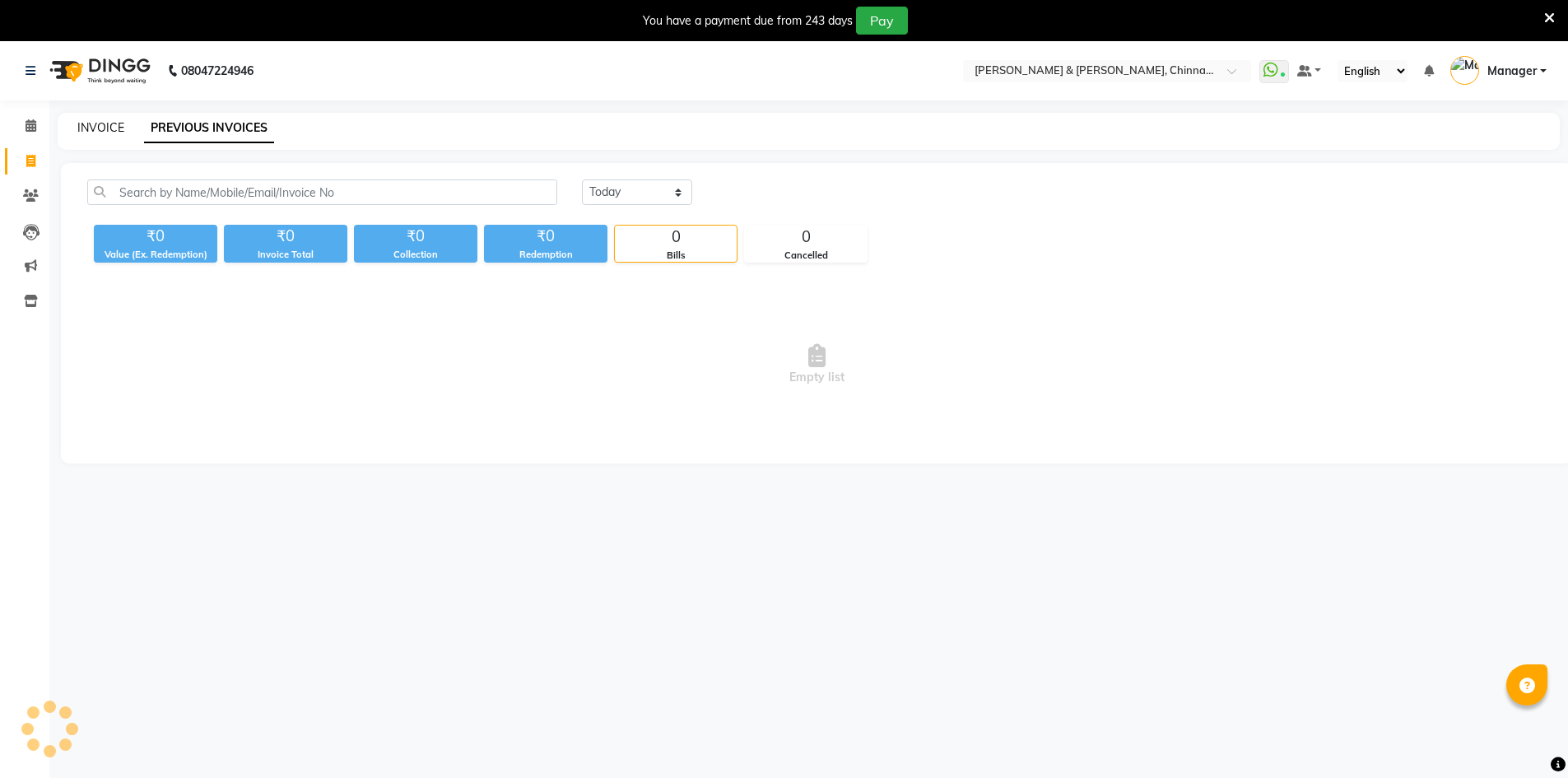
click at [116, 120] on link "INVOICE" at bounding box center [101, 128] width 47 height 15
select select "service"
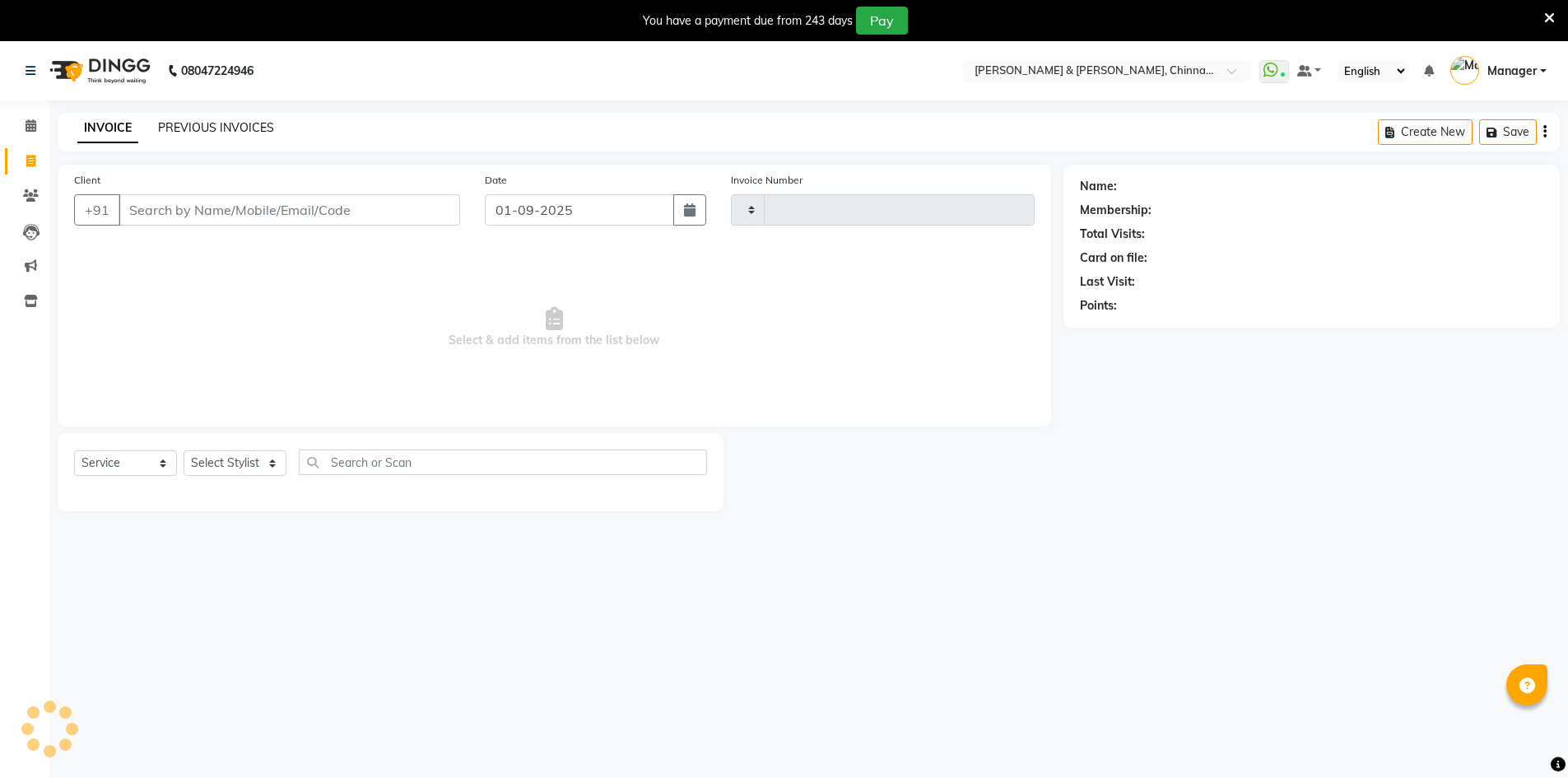
click at [208, 121] on link "PREVIOUS INVOICES" at bounding box center [216, 128] width 116 height 15
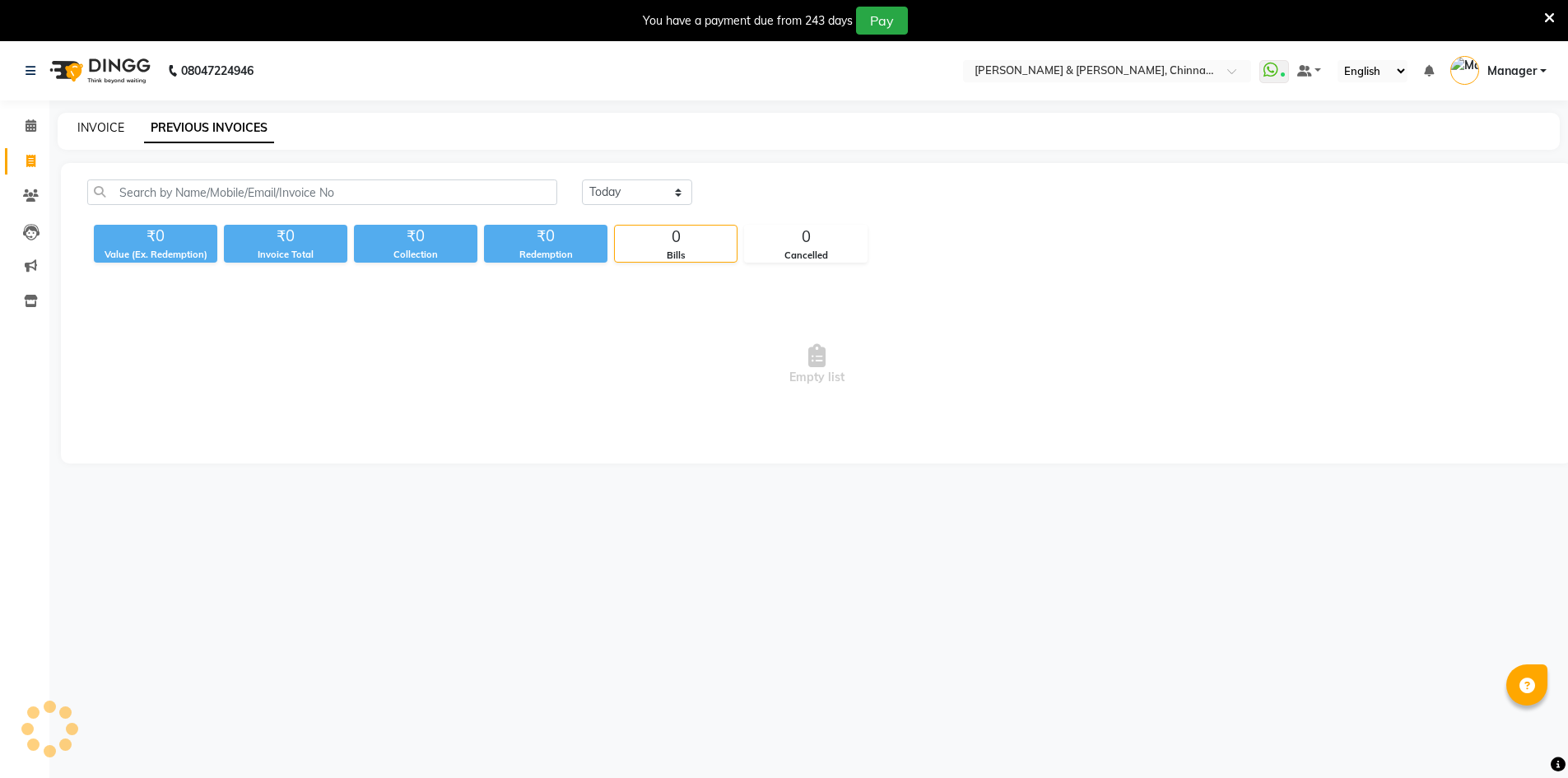
click at [114, 121] on link "INVOICE" at bounding box center [101, 128] width 47 height 15
select select "service"
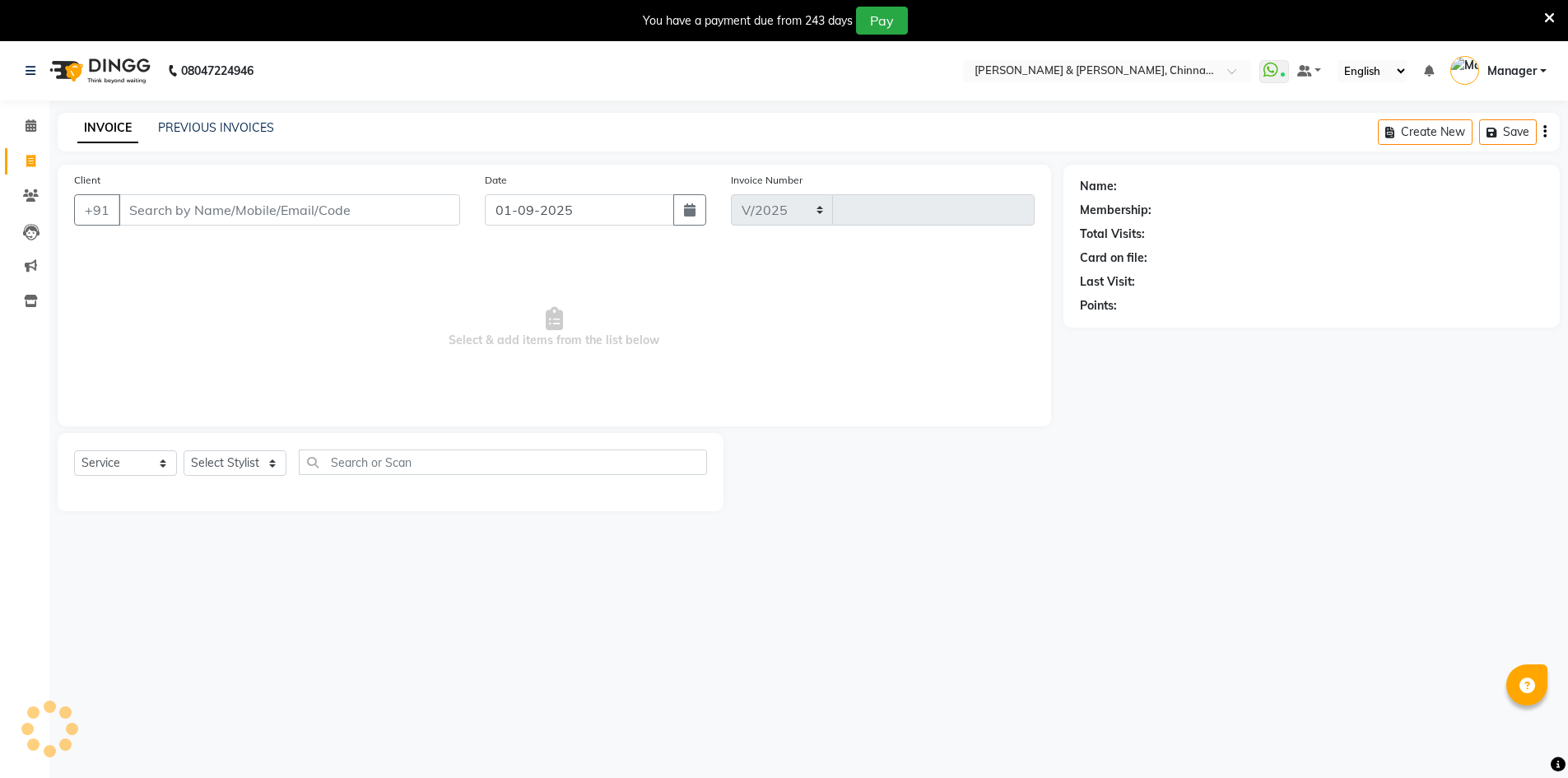
select select "7388"
type input "2873"
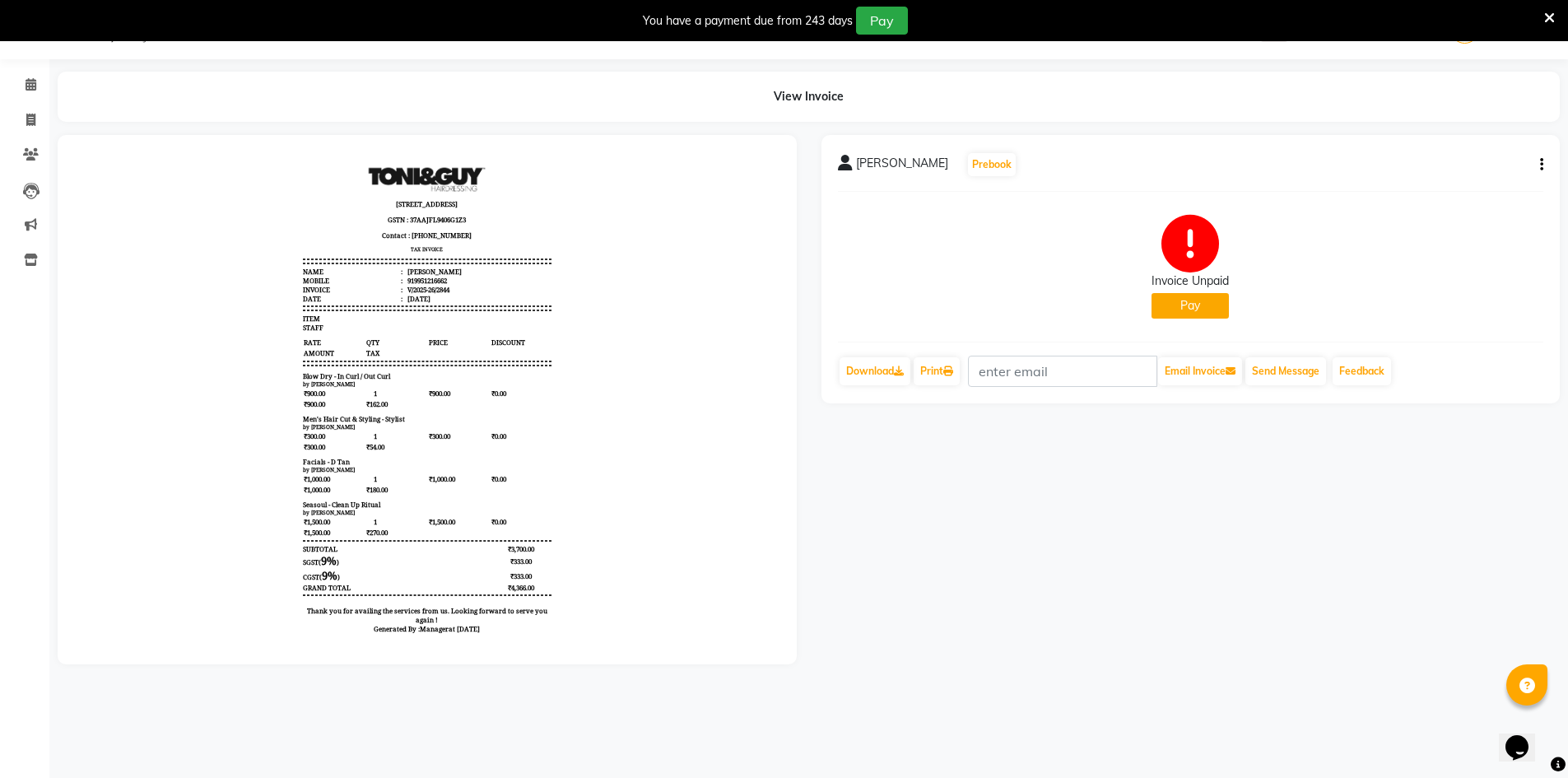
click at [1193, 304] on button "Pay" at bounding box center [1190, 305] width 78 height 25
click at [1541, 164] on icon "button" at bounding box center [1542, 164] width 4 height 1
click at [1437, 549] on div "vl bhavani Prebook Invoice Unpaid Pay Download Print Email Invoice Send Message…" at bounding box center [1191, 400] width 764 height 530
click at [1188, 303] on button "Pay" at bounding box center [1190, 305] width 78 height 25
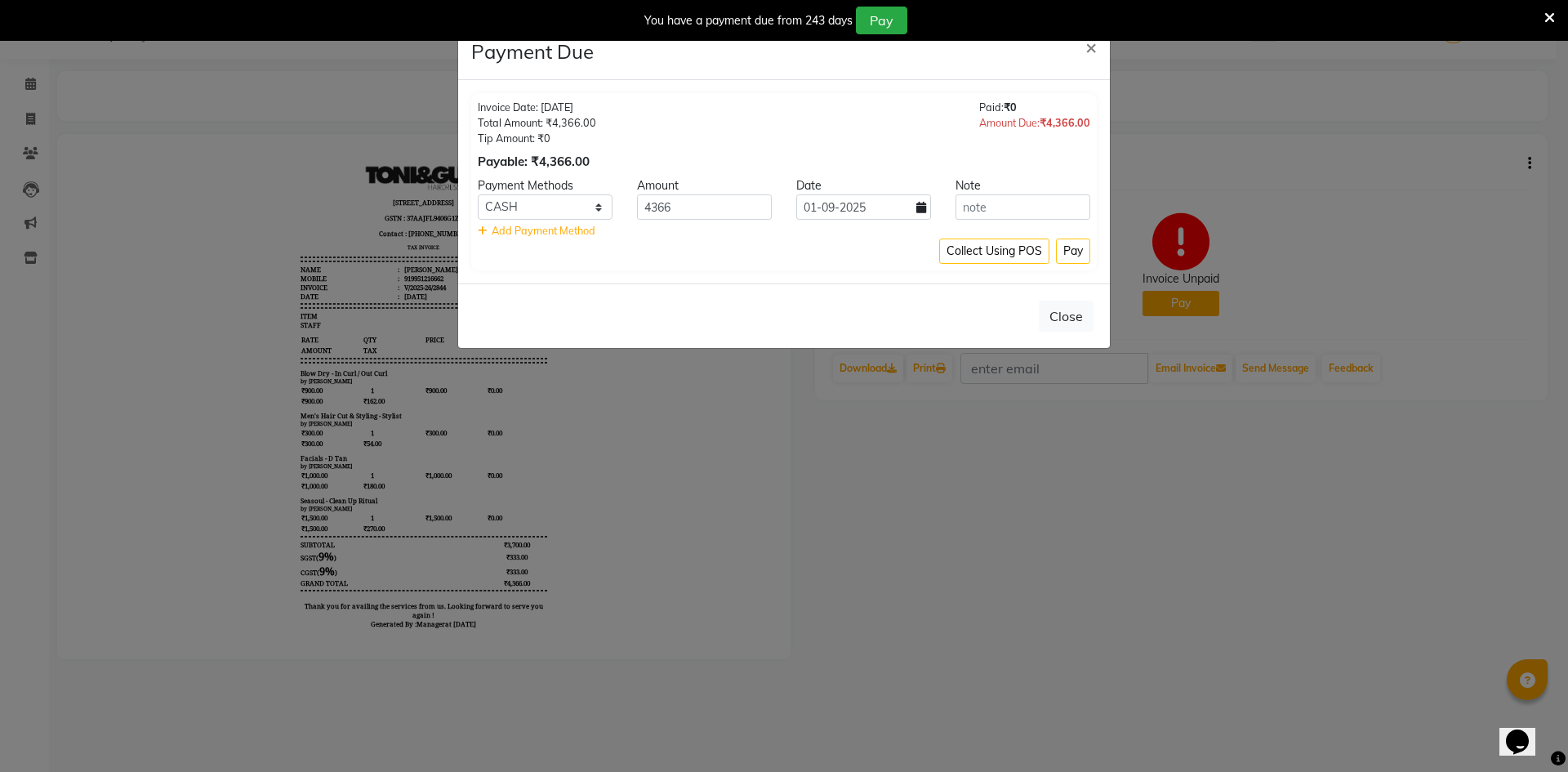
click at [918, 208] on icon at bounding box center [921, 208] width 10 height 11
select select "9"
select select "2025"
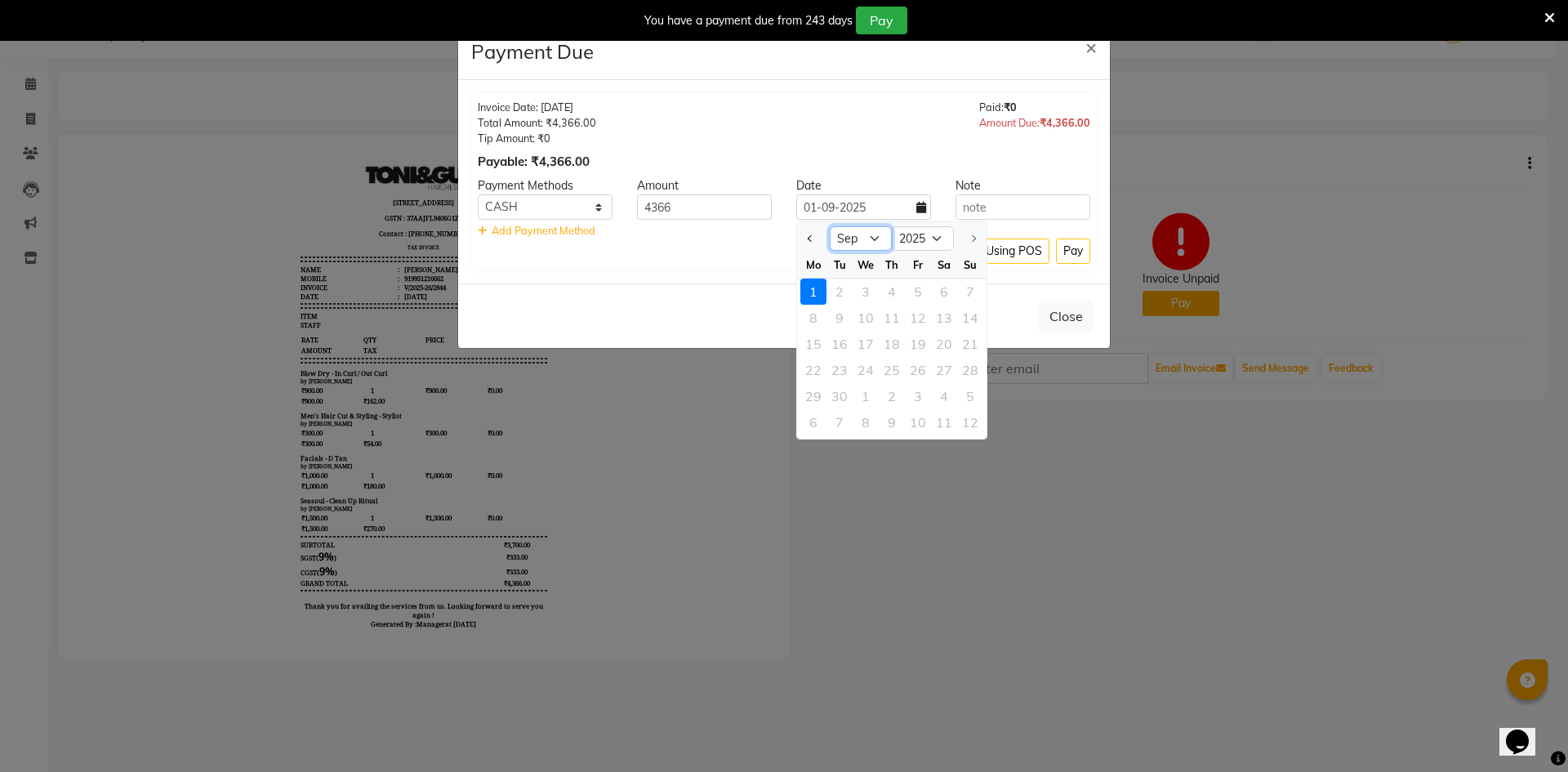
click at [877, 238] on select "Jan Feb Mar Apr May Jun Jul Aug Sep" at bounding box center [860, 238] width 62 height 24
select select "8"
click at [829, 226] on select "Jan Feb Mar Apr May Jun Jul Aug Sep" at bounding box center [860, 238] width 62 height 24
click at [948, 399] on div "30" at bounding box center [944, 396] width 26 height 26
type input "30-08-2025"
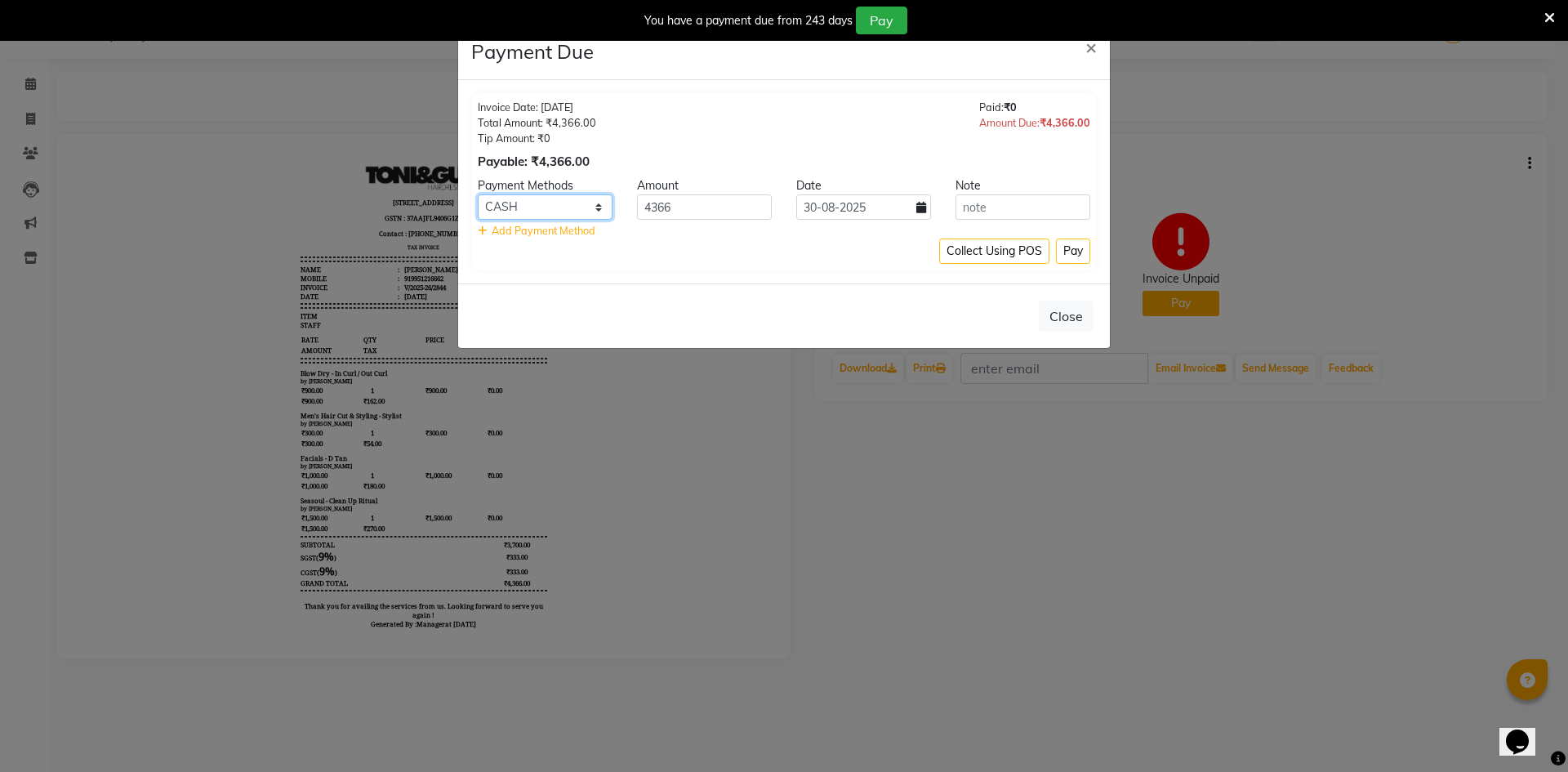
click at [601, 205] on select "CASH SOnline Complimentary CARD COnline UOnline SCard" at bounding box center [544, 207] width 134 height 25
select select "95"
click at [477, 195] on select "CASH SOnline Complimentary CARD COnline UOnline SCard" at bounding box center [544, 207] width 134 height 25
click at [1056, 252] on button "Pay" at bounding box center [1072, 250] width 34 height 25
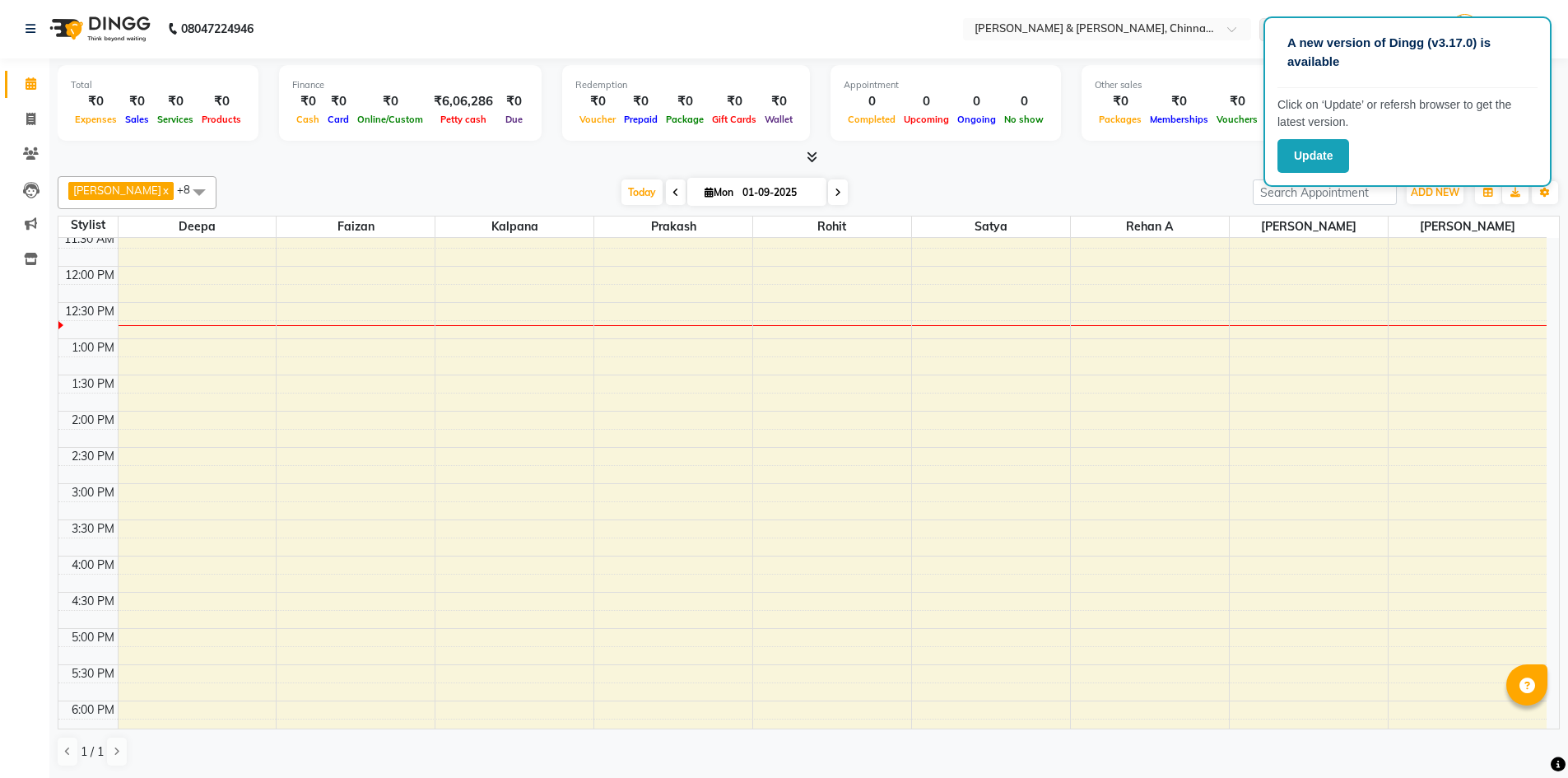
scroll to position [276, 0]
click at [34, 153] on icon at bounding box center [31, 153] width 16 height 12
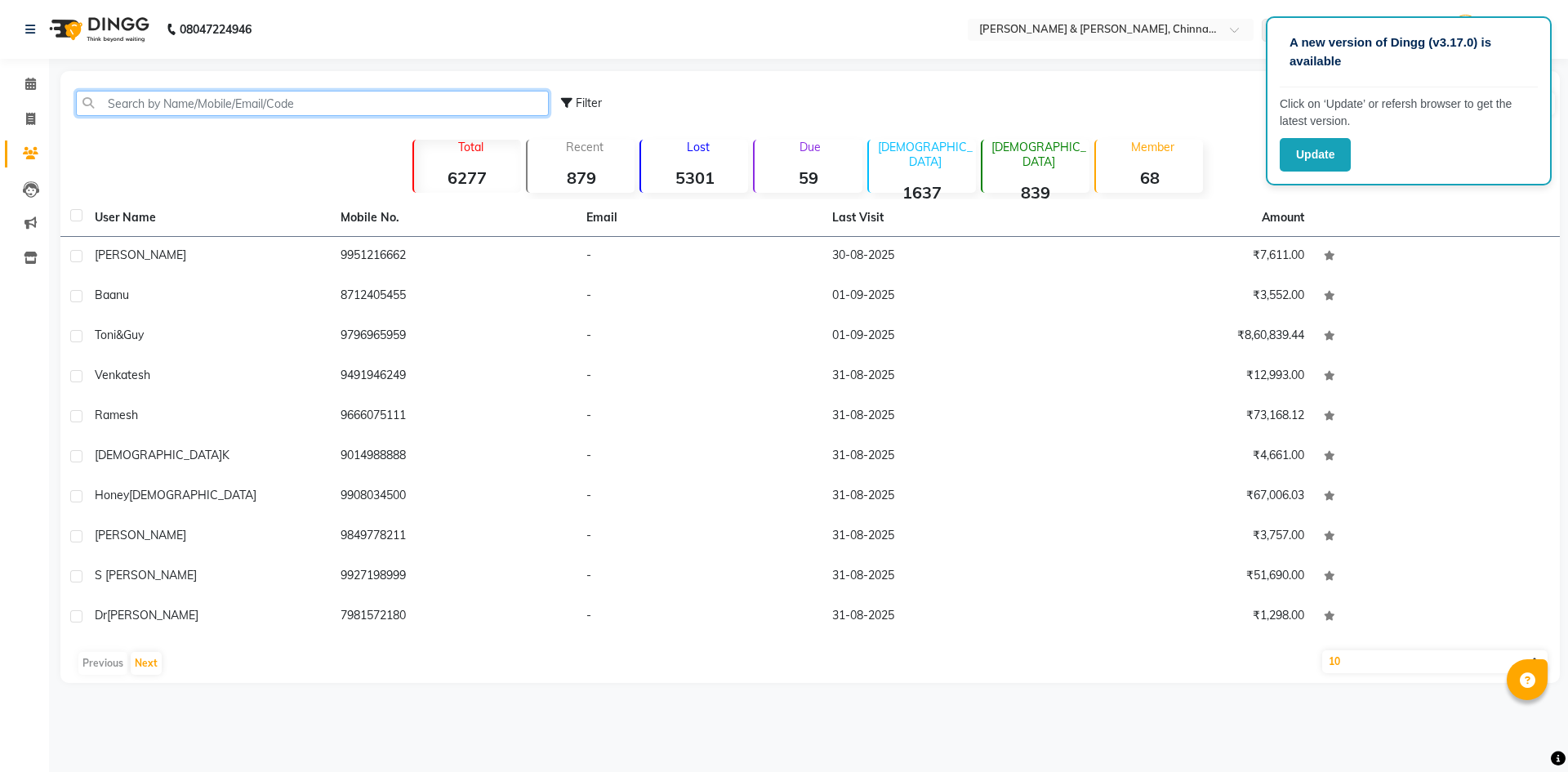
click at [189, 95] on input "text" at bounding box center [312, 103] width 473 height 25
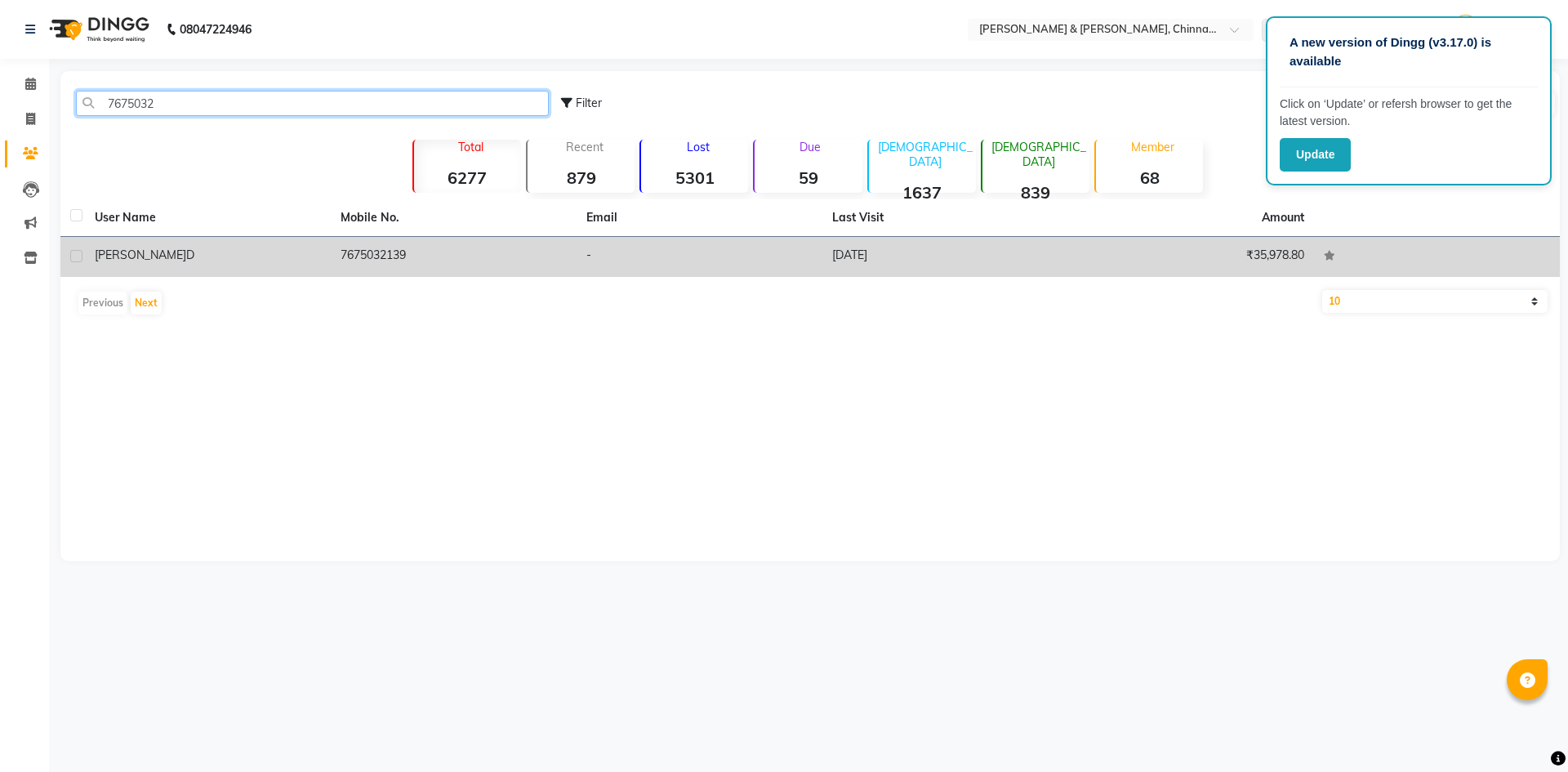
type input "7675032"
click at [108, 258] on span "[PERSON_NAME]" at bounding box center [140, 255] width 92 height 15
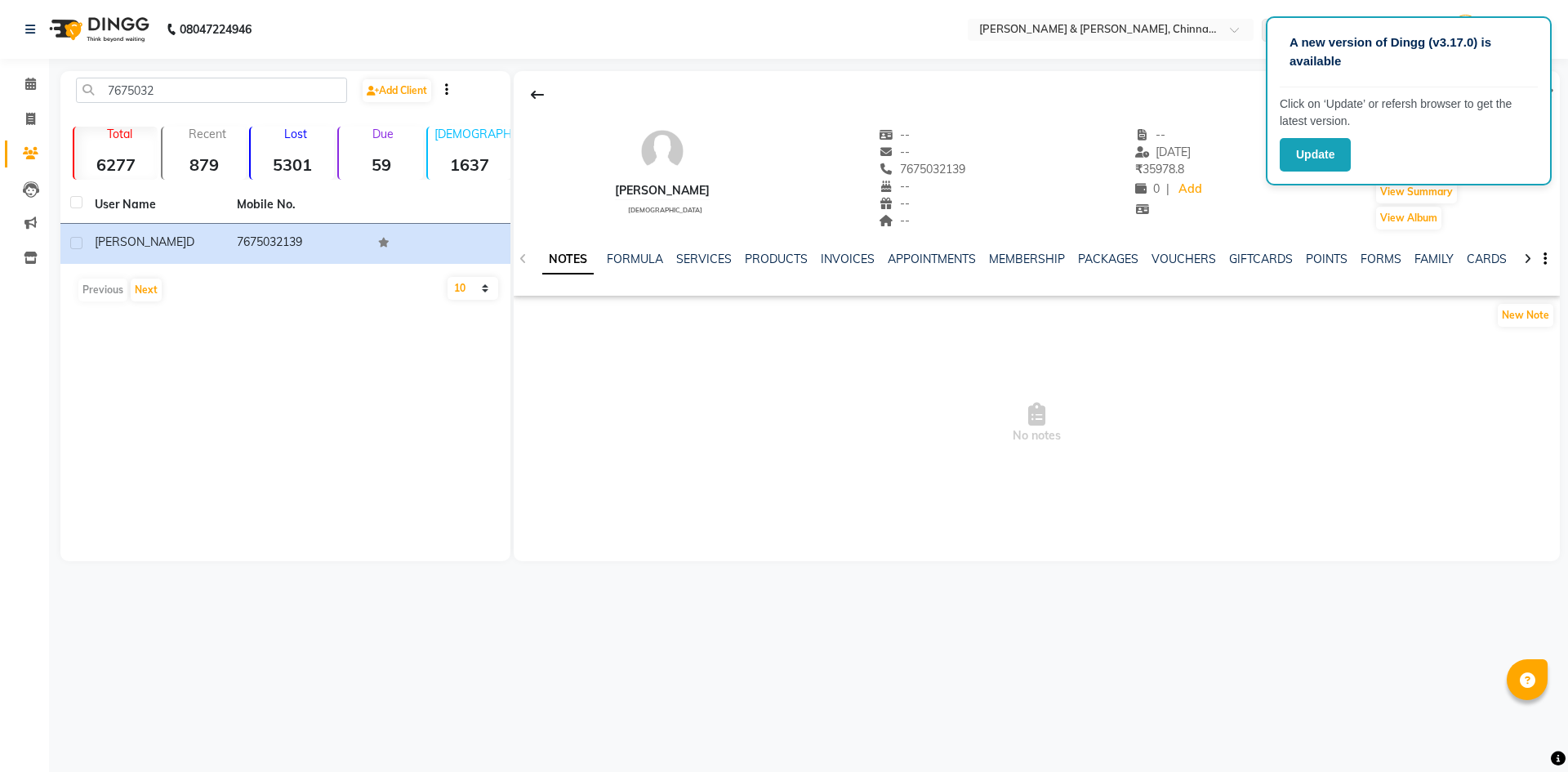
click at [700, 272] on div "NOTES FORMULA SERVICES PRODUCTS INVOICES APPOINTMENTS MEMBERSHIP PACKAGES VOUCH…" at bounding box center [1017, 266] width 950 height 31
click at [1447, 198] on button "View Summary" at bounding box center [1416, 192] width 81 height 23
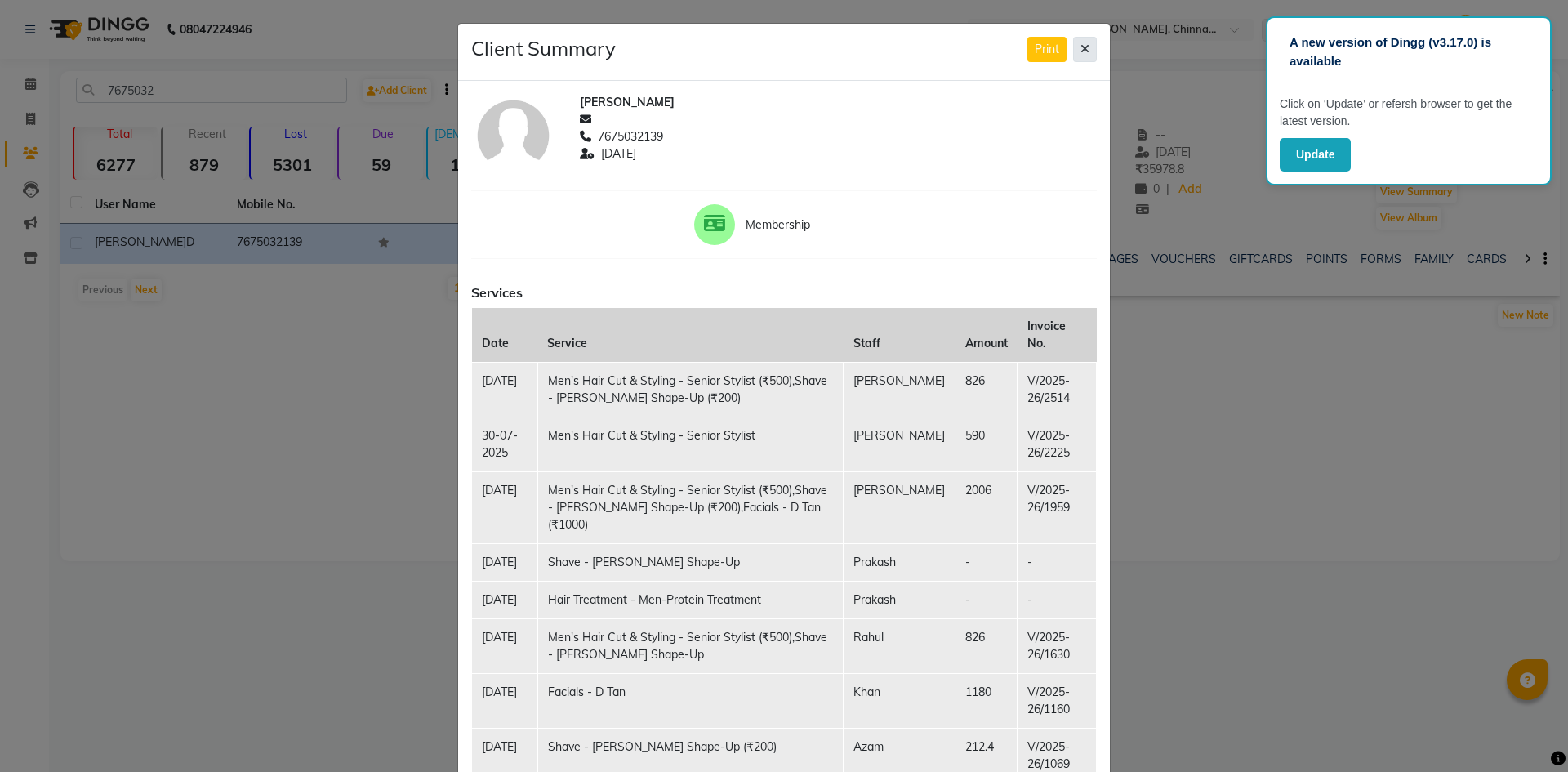
click at [1081, 50] on icon at bounding box center [1085, 49] width 9 height 11
click at [1078, 50] on button at bounding box center [1085, 49] width 24 height 25
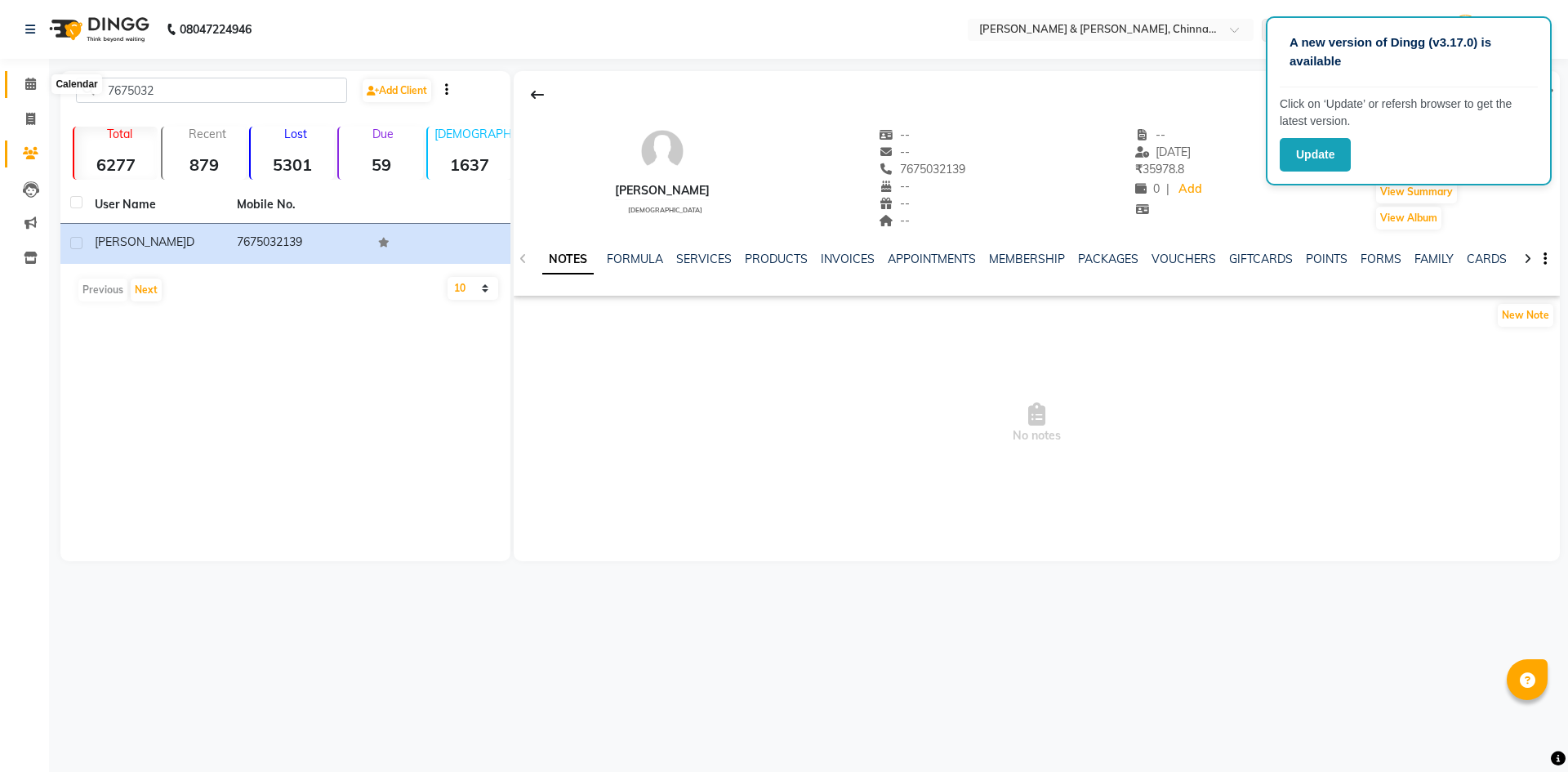
click at [20, 86] on span at bounding box center [31, 84] width 29 height 19
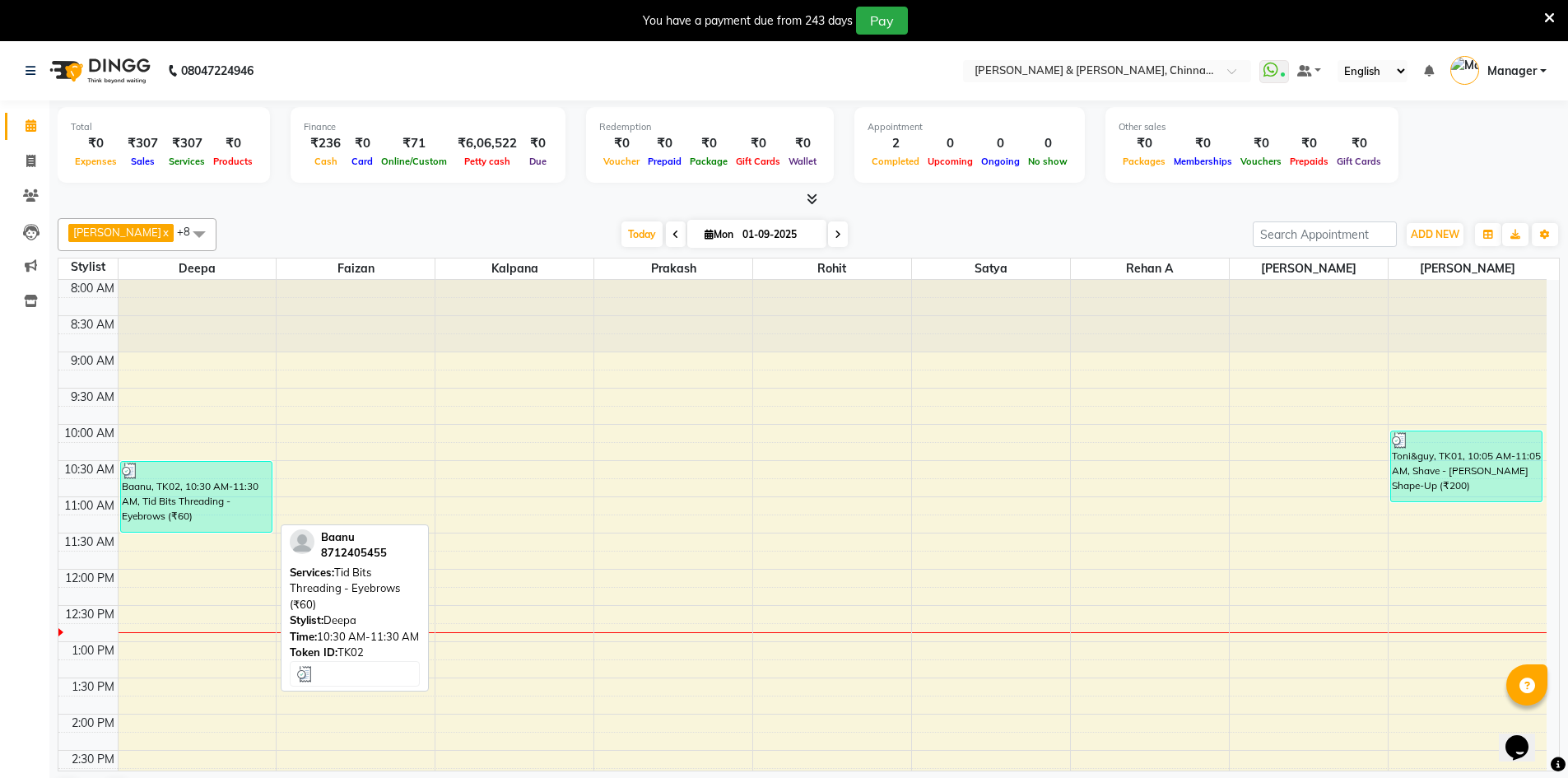
click at [183, 490] on div "Baanu, TK02, 10:30 AM-11:30 AM, Tid Bits Threading - Eyebrows (₹60)" at bounding box center [196, 496] width 150 height 70
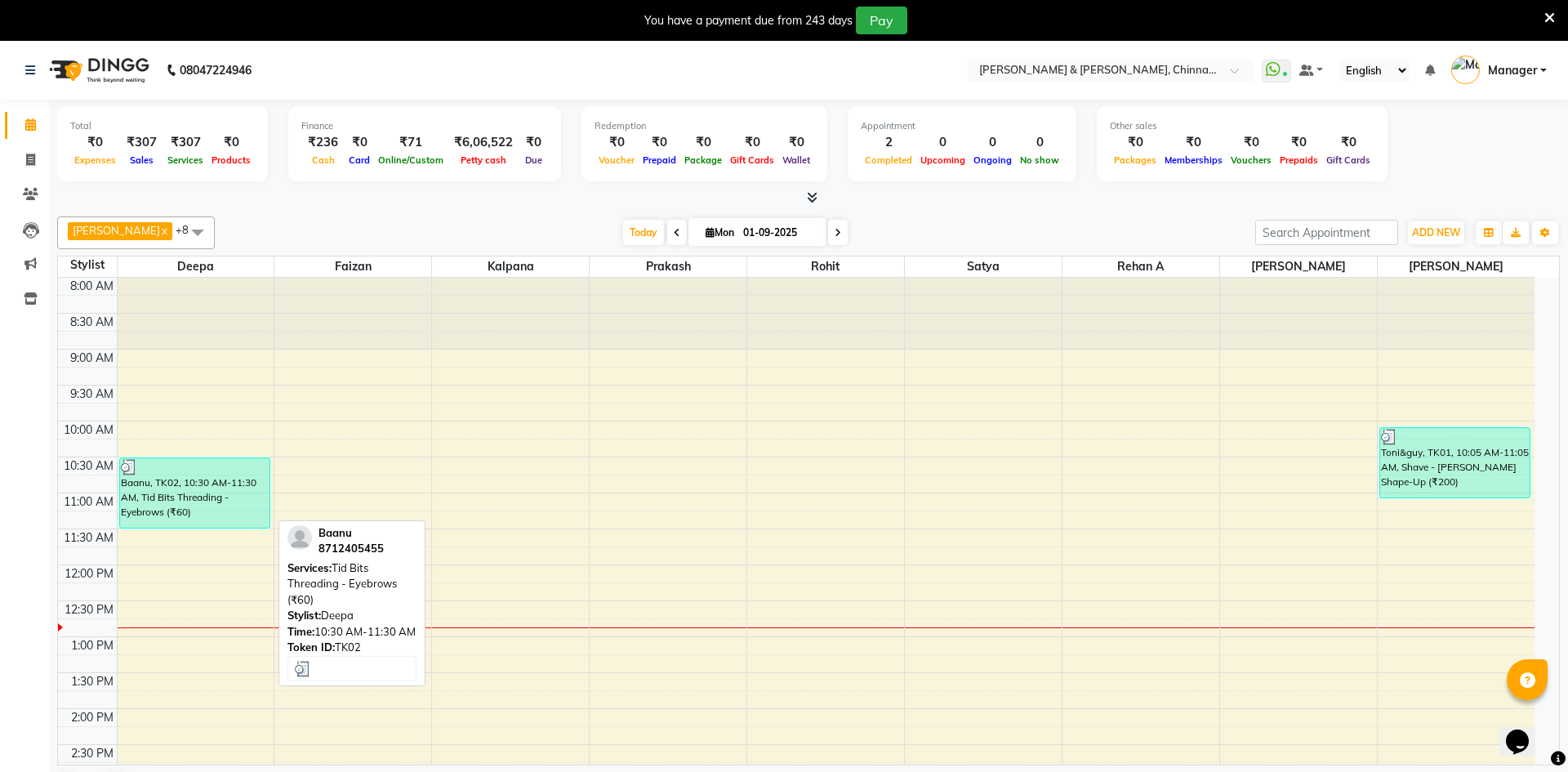
select select "3"
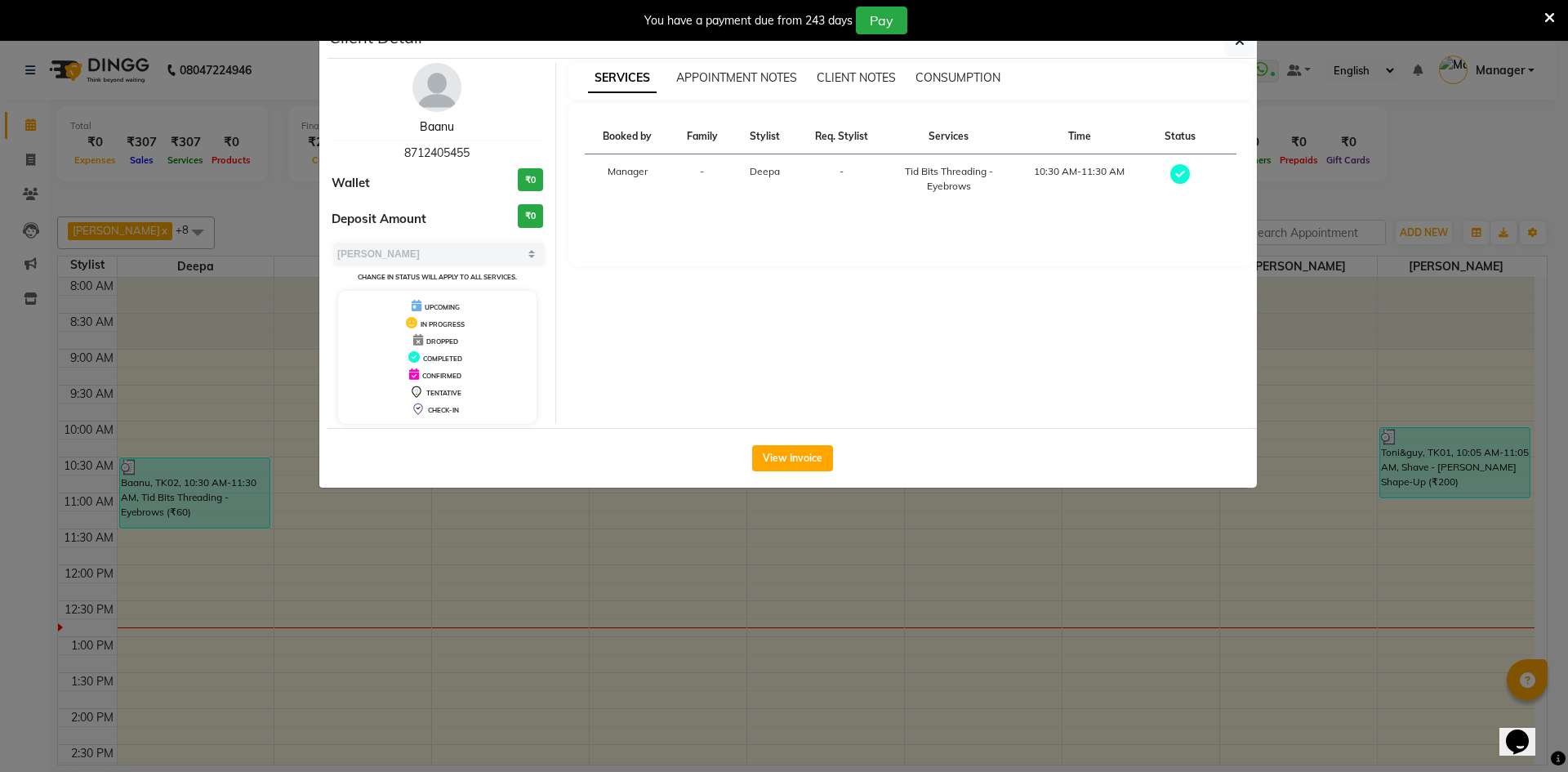
click at [429, 120] on link "Baanu" at bounding box center [436, 127] width 34 height 15
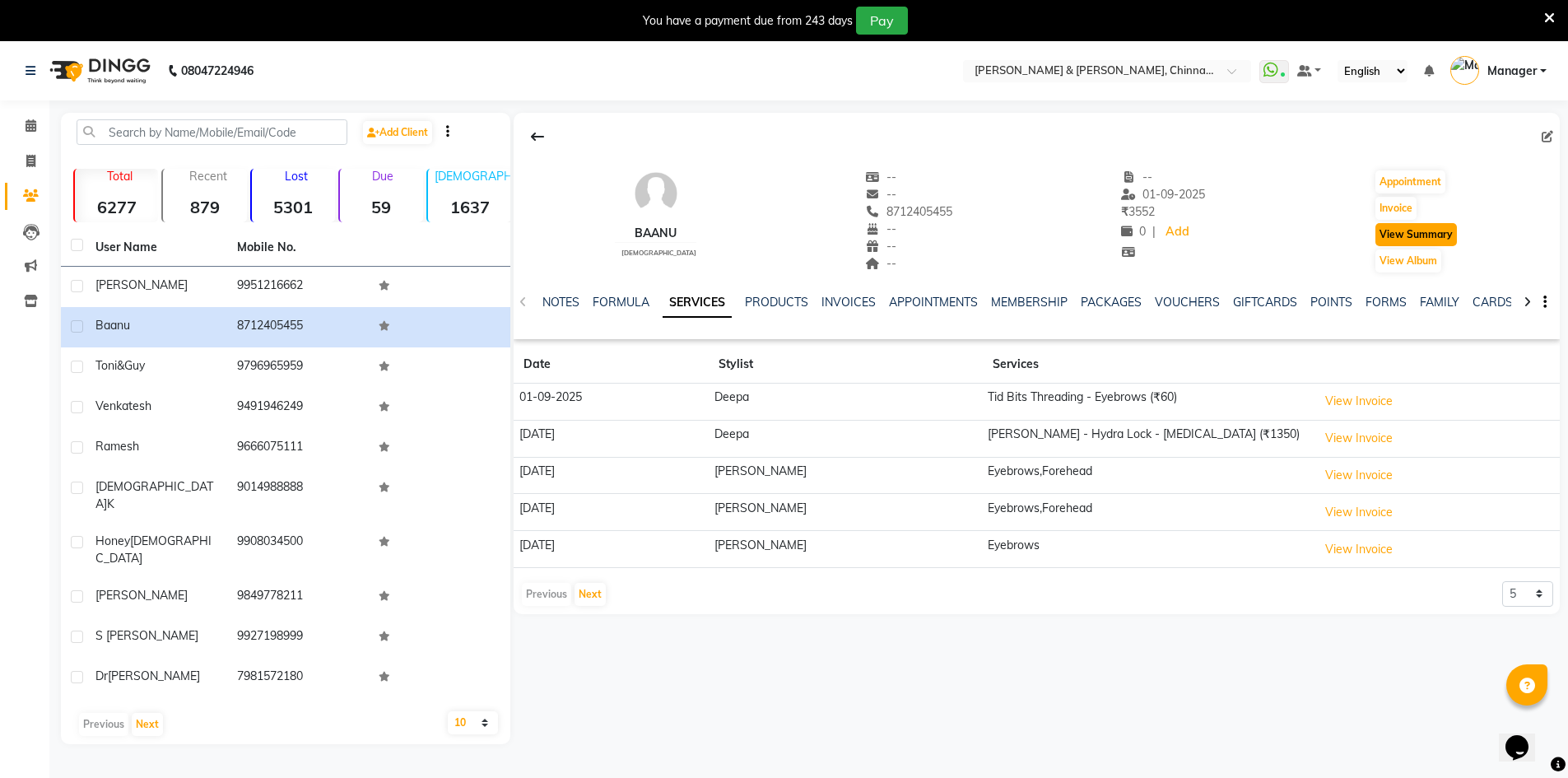
click at [1407, 242] on button "View Summary" at bounding box center [1415, 234] width 81 height 23
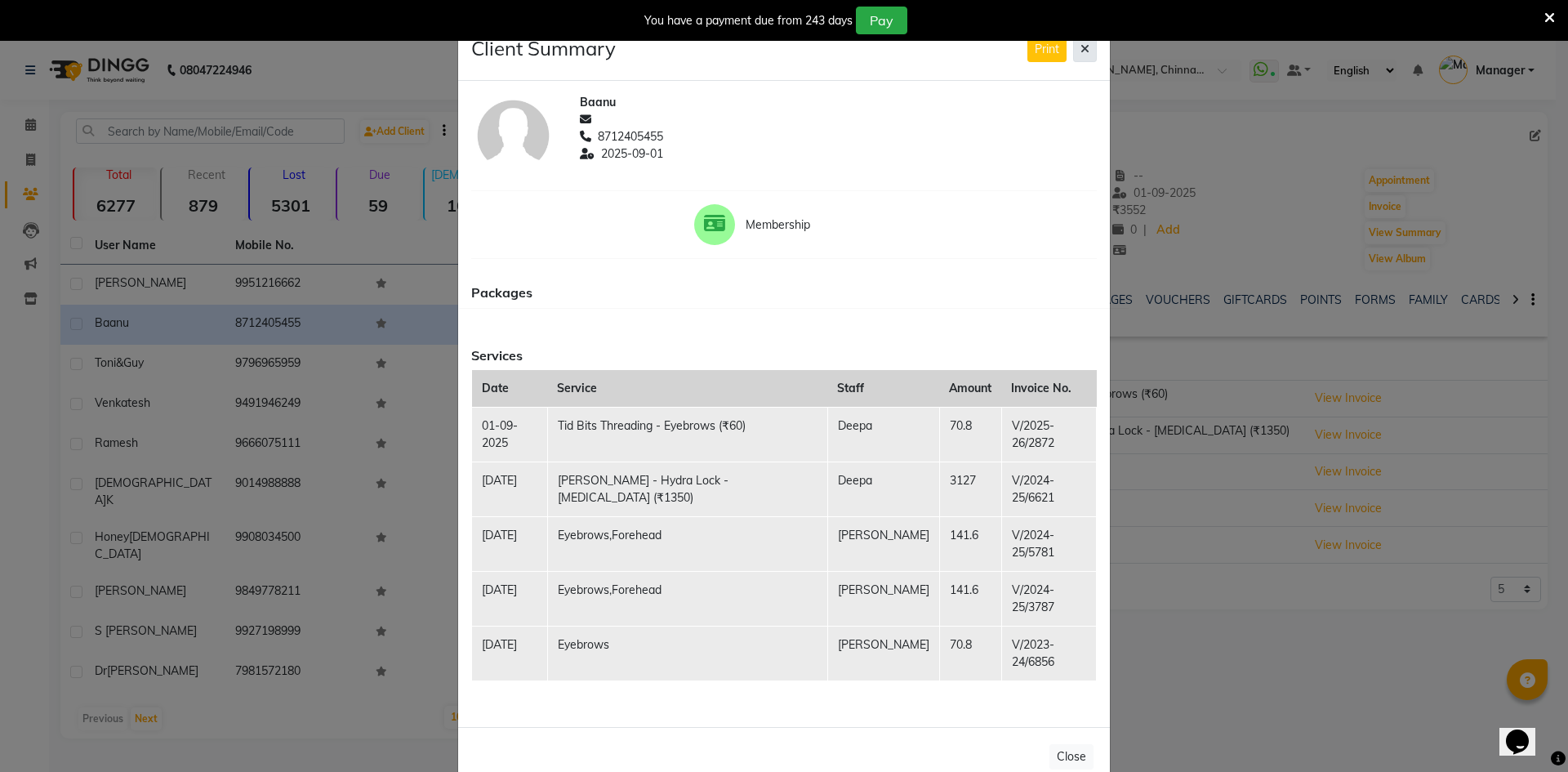
click at [1089, 62] on button at bounding box center [1085, 49] width 24 height 25
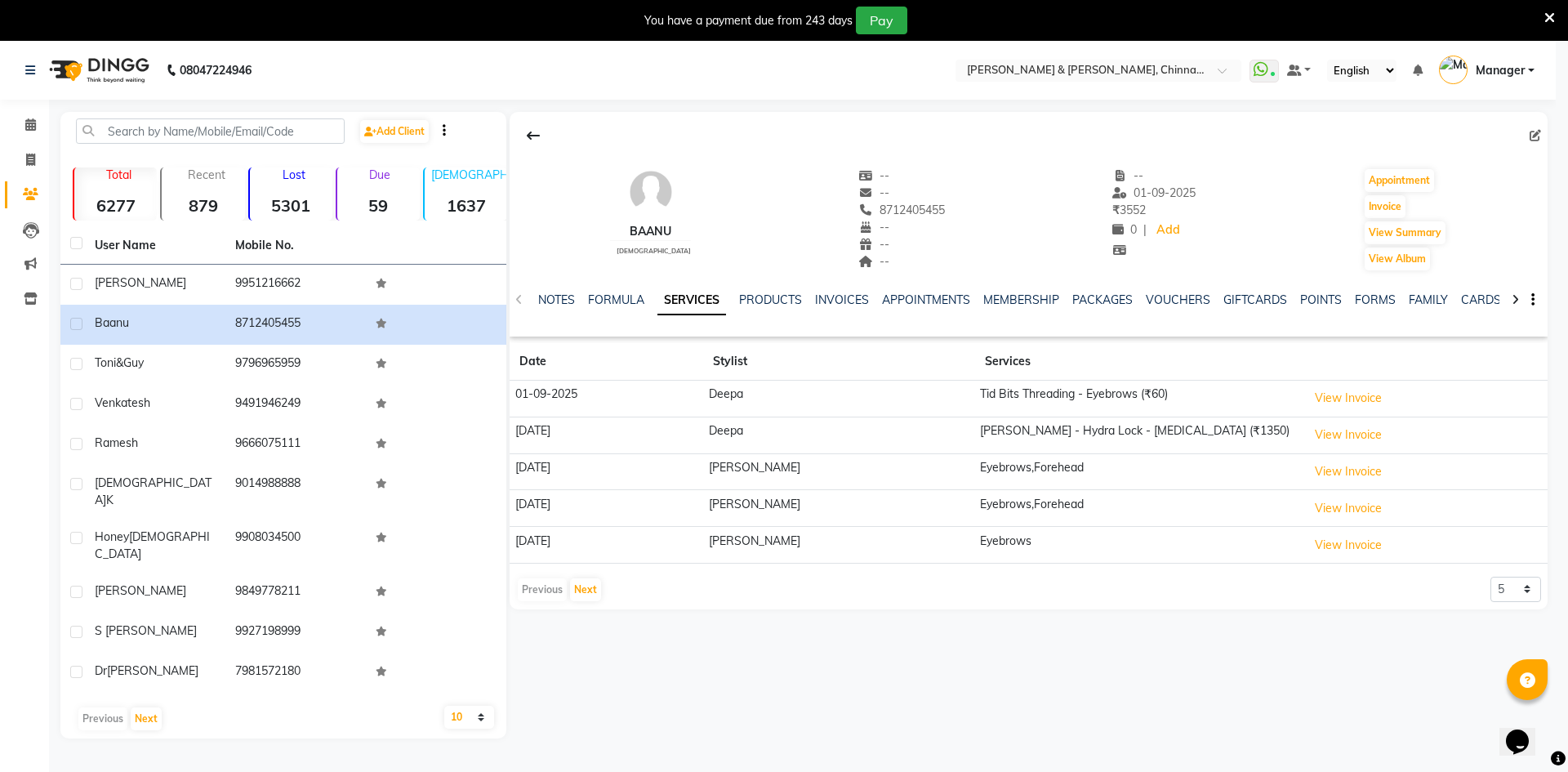
click at [1089, 40] on div "Client Summary Print" at bounding box center [783, 11] width 651 height 57
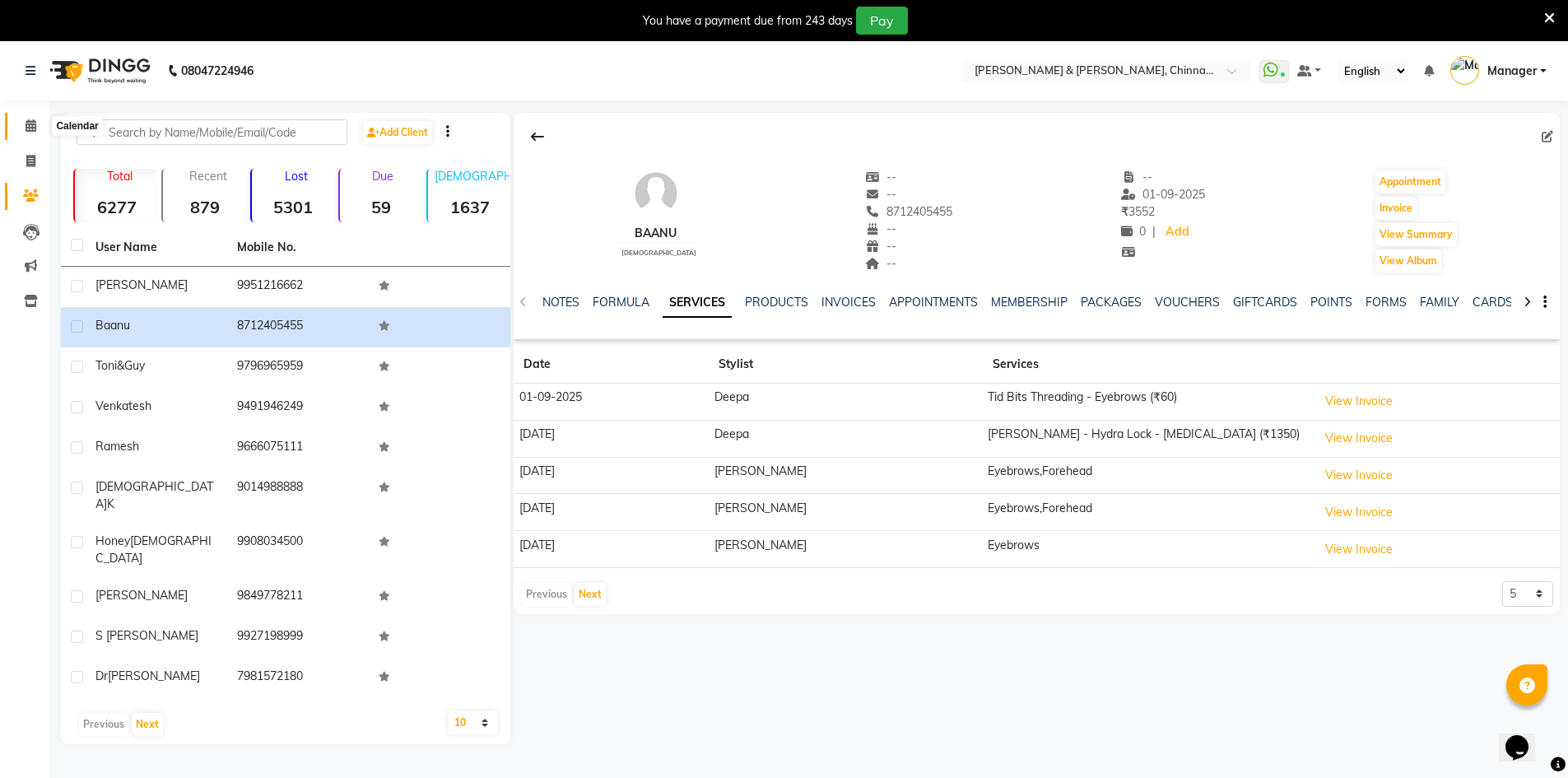
click at [30, 122] on icon at bounding box center [30, 125] width 10 height 12
click at [30, 121] on icon at bounding box center [30, 125] width 10 height 12
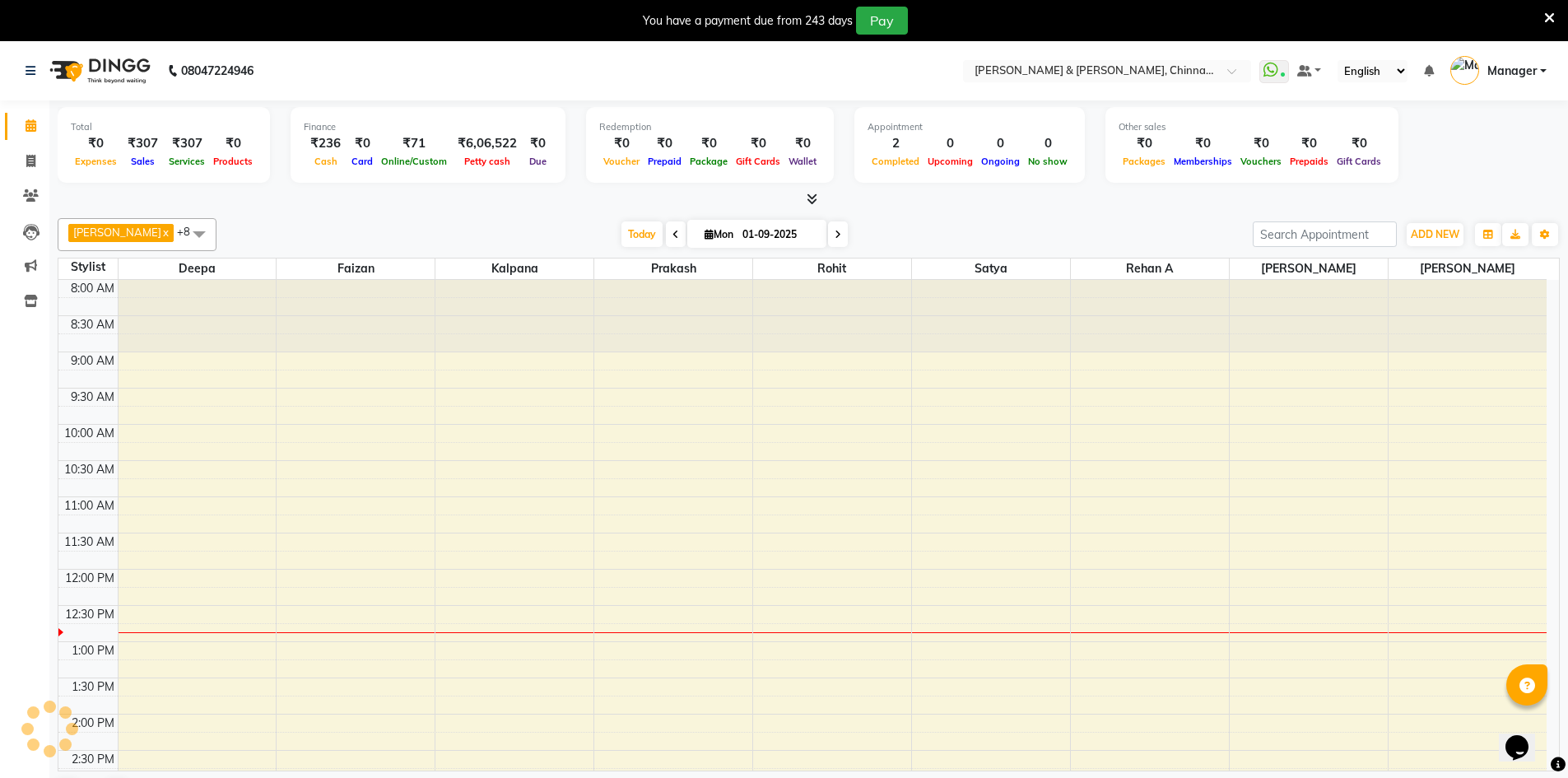
scroll to position [290, 0]
